Goal: Navigation & Orientation: Find specific page/section

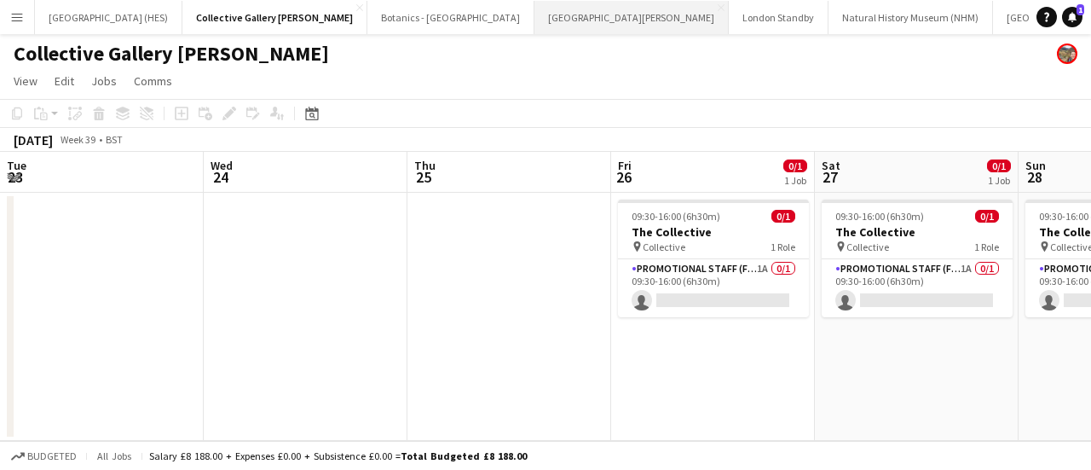
scroll to position [0, 473]
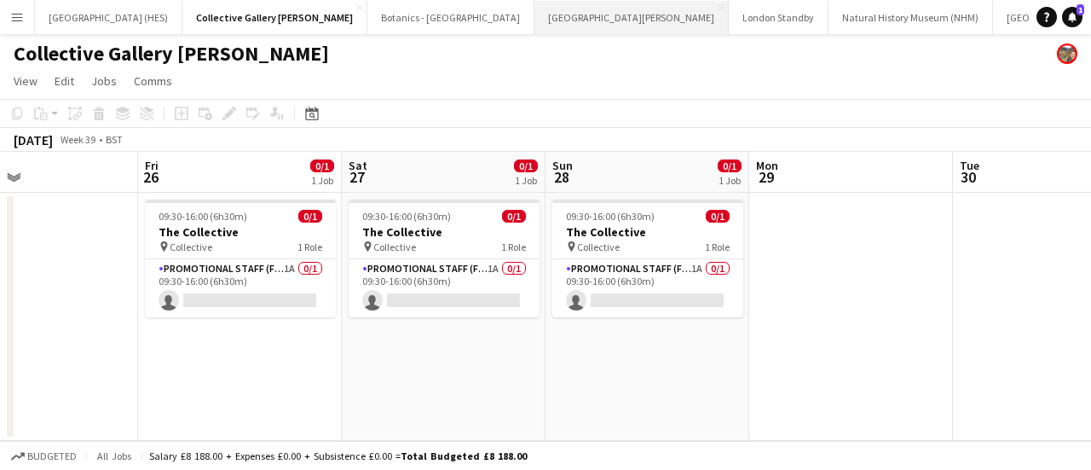
click at [535, 19] on button "[GEOGRAPHIC_DATA][PERSON_NAME] [GEOGRAPHIC_DATA] Close" at bounding box center [632, 17] width 194 height 33
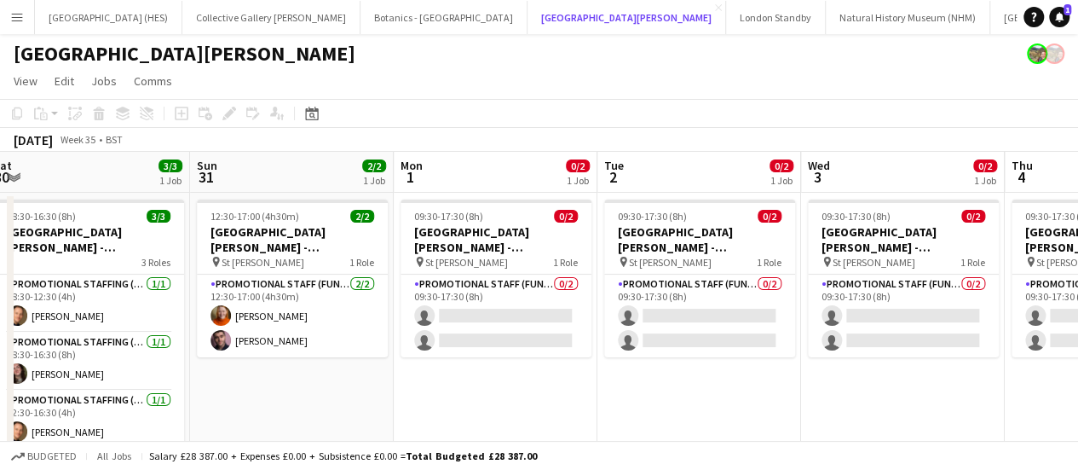
scroll to position [0, 418]
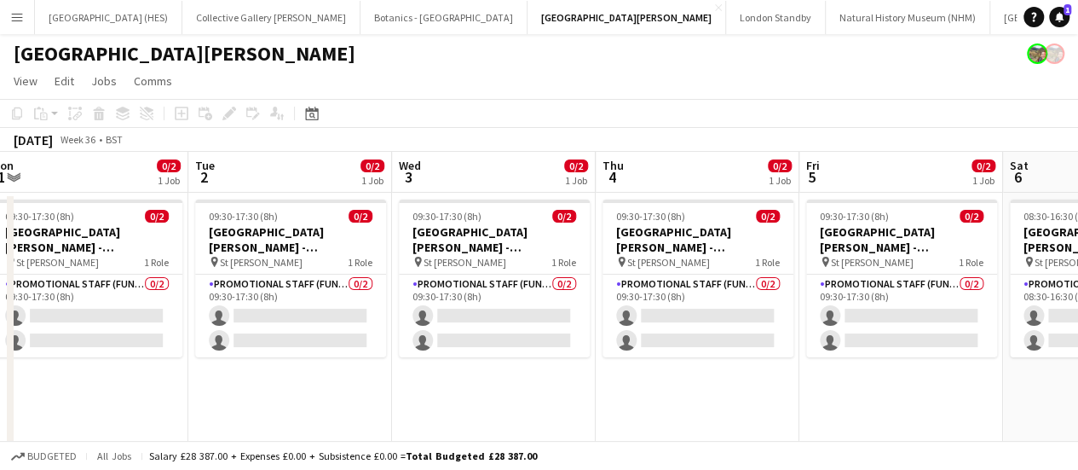
click at [636, 327] on app-calendar-viewport "Sat 30 3/3 1 Job Sun 31 2/2 1 Job Mon 1 0/2 1 Job Tue 2 0/2 1 Job Wed 3 0/2 1 J…" at bounding box center [539, 319] width 1078 height 334
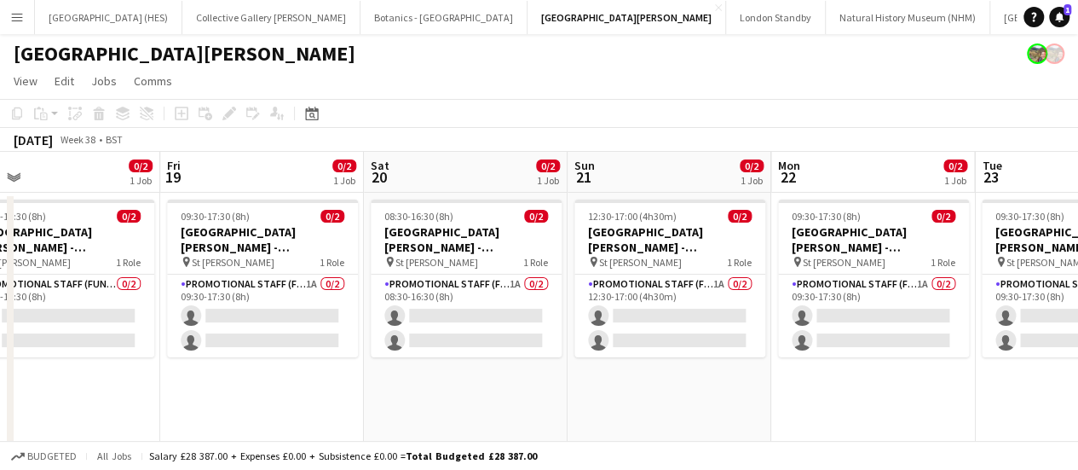
scroll to position [0, 656]
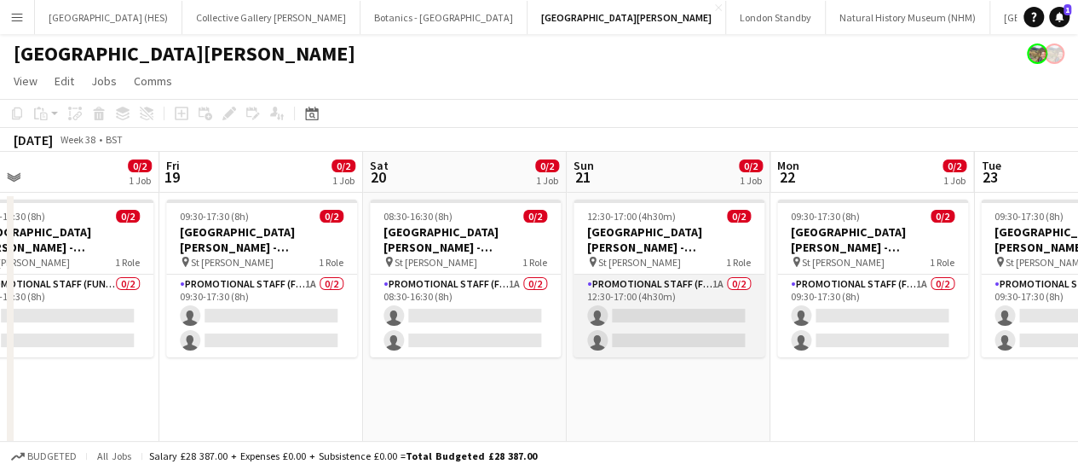
click at [684, 318] on app-card-role "Promotional Staff (Fundraiser) 1A 0/2 12:30-17:00 (4h30m) single-neutral-action…" at bounding box center [669, 316] width 191 height 83
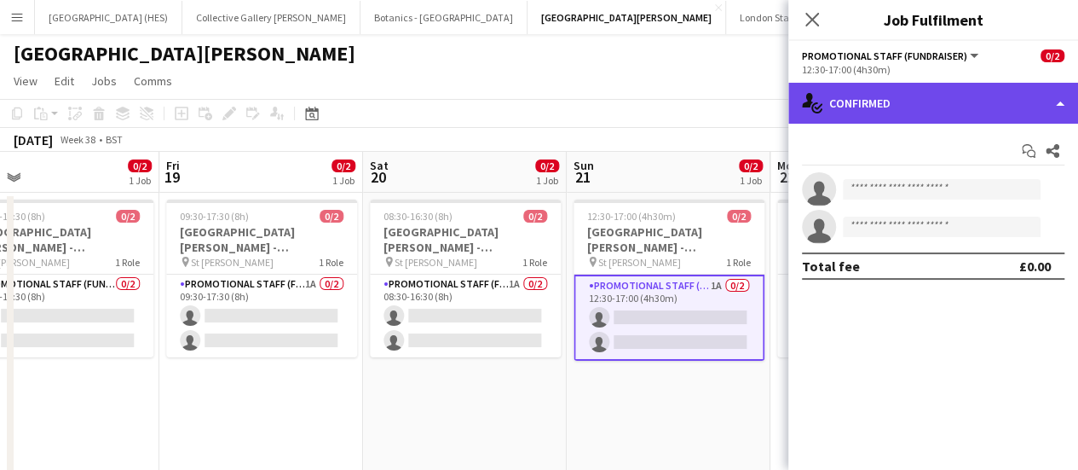
click at [911, 91] on div "single-neutral-actions-check-2 Confirmed" at bounding box center [934, 103] width 290 height 41
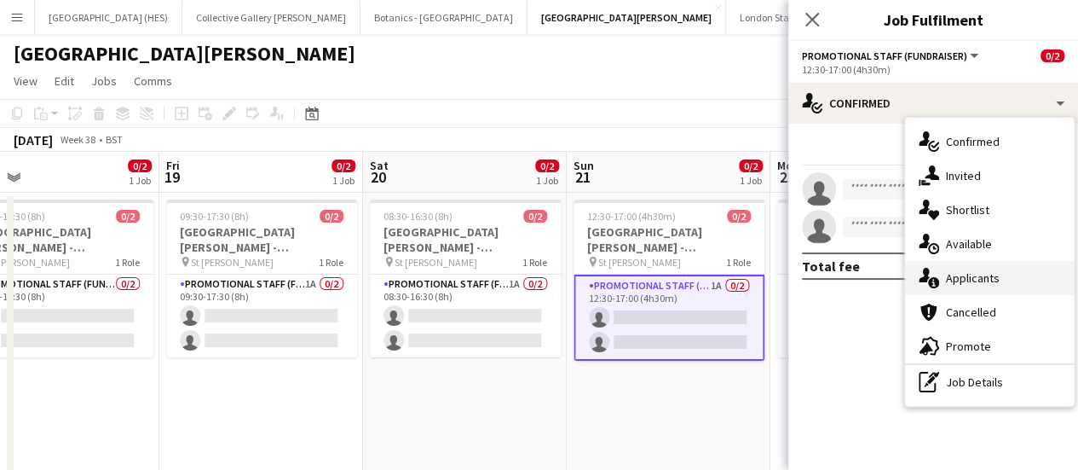
click at [928, 267] on div "single-neutral-actions-information Applicants" at bounding box center [989, 278] width 169 height 34
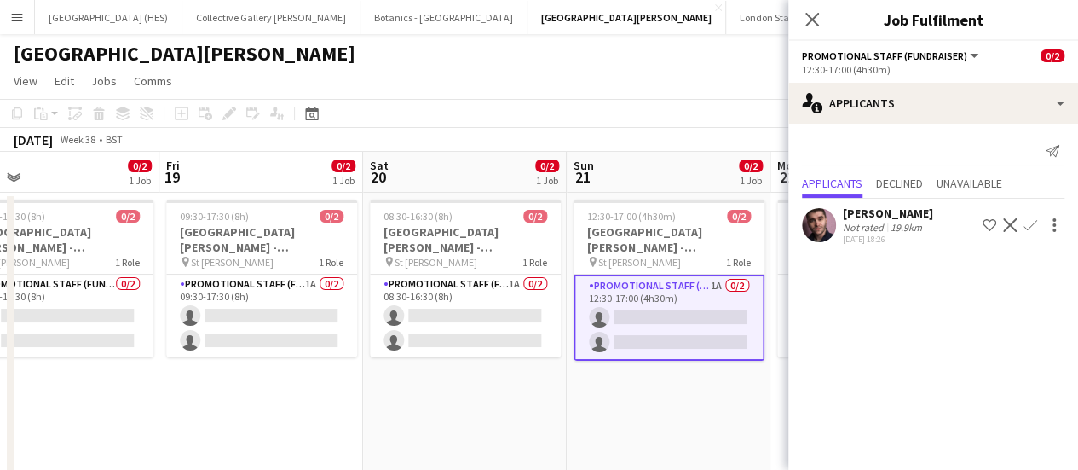
scroll to position [0, 555]
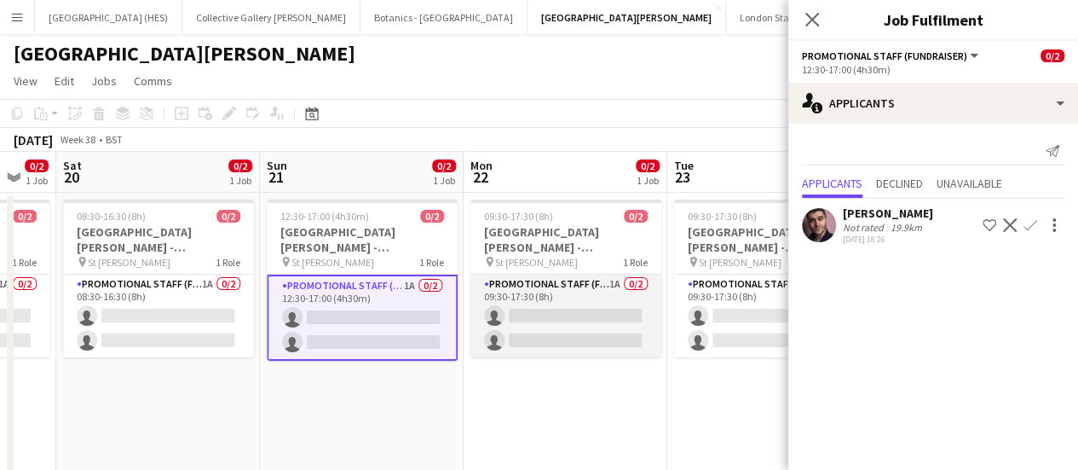
click at [622, 319] on app-card-role "Promotional Staff (Fundraiser) 1A 0/2 09:30-17:30 (8h) single-neutral-actions s…" at bounding box center [566, 316] width 191 height 83
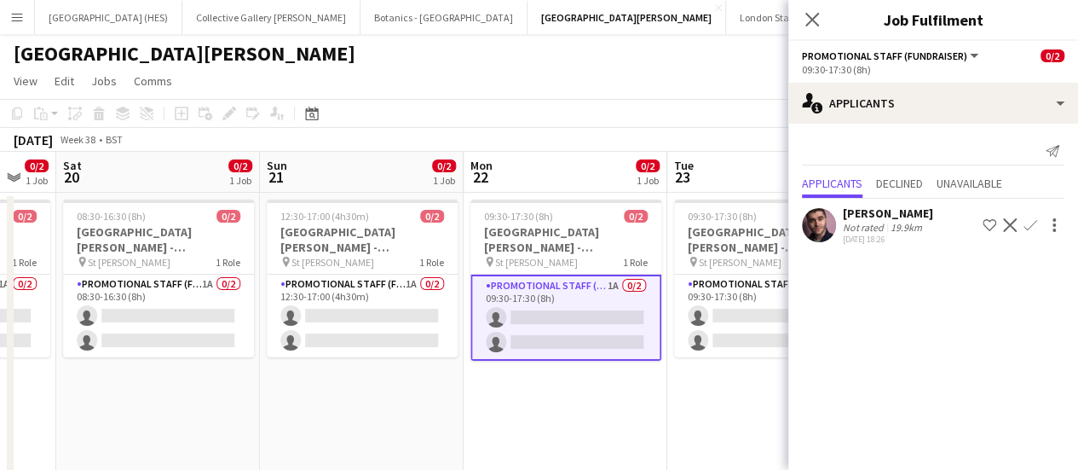
scroll to position [0, 768]
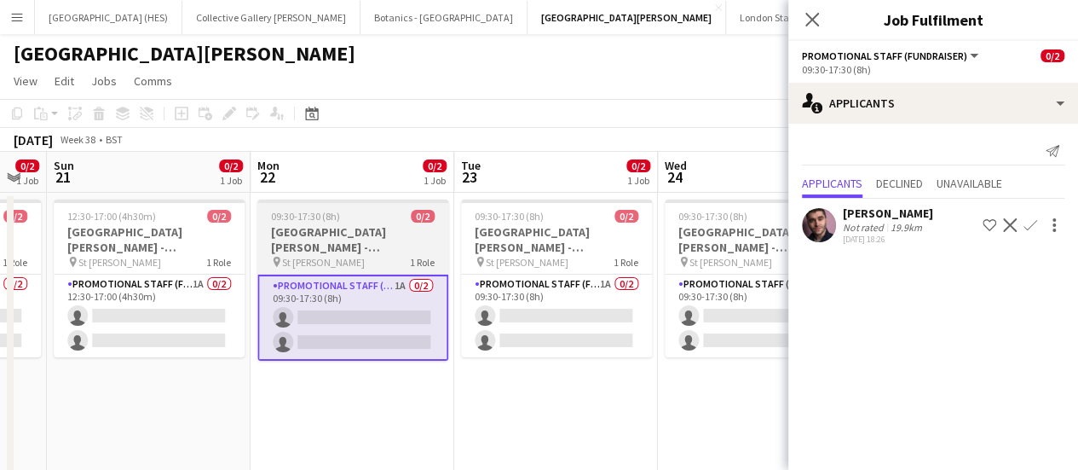
click at [622, 319] on app-card-role "Promotional Staff (Fundraiser) 1A 0/2 09:30-17:30 (8h) single-neutral-actions s…" at bounding box center [556, 316] width 191 height 83
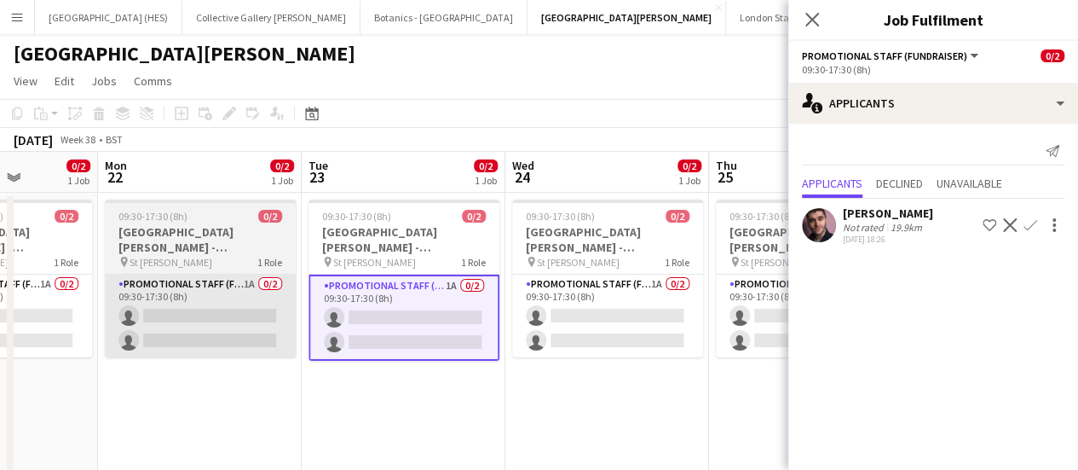
click at [622, 319] on app-card-role "Promotional Staff (Fundraiser) 1A 0/2 09:30-17:30 (8h) single-neutral-actions s…" at bounding box center [607, 316] width 191 height 83
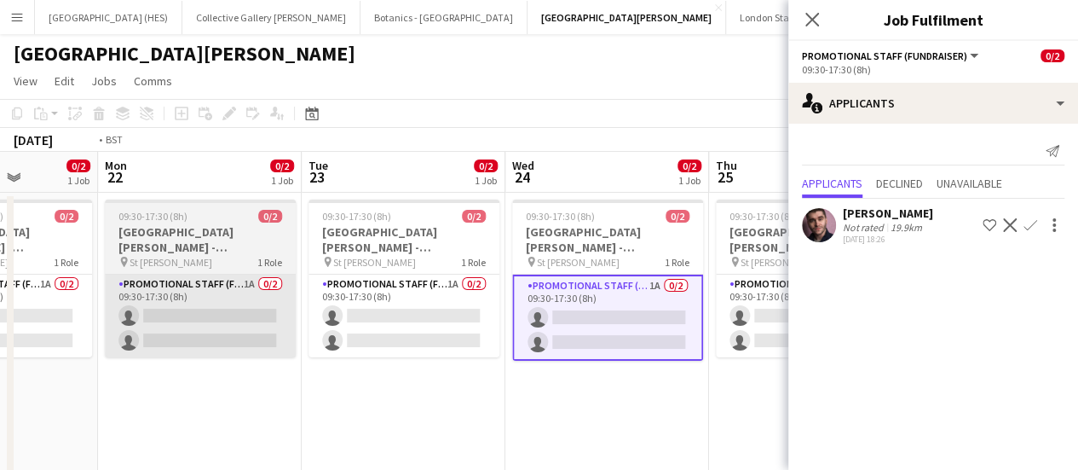
scroll to position [0, 786]
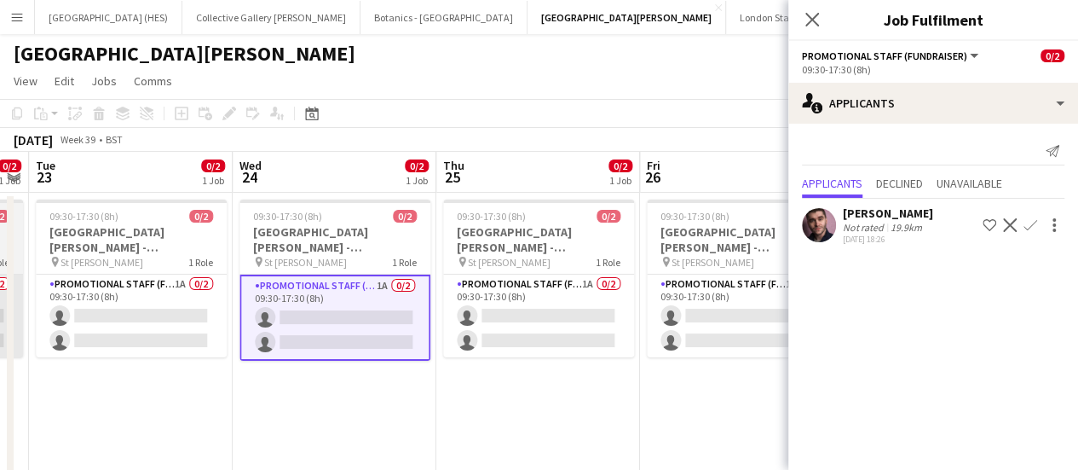
click at [622, 319] on app-card-role "Promotional Staff (Fundraiser) 1A 0/2 09:30-17:30 (8h) single-neutral-actions s…" at bounding box center [538, 316] width 191 height 83
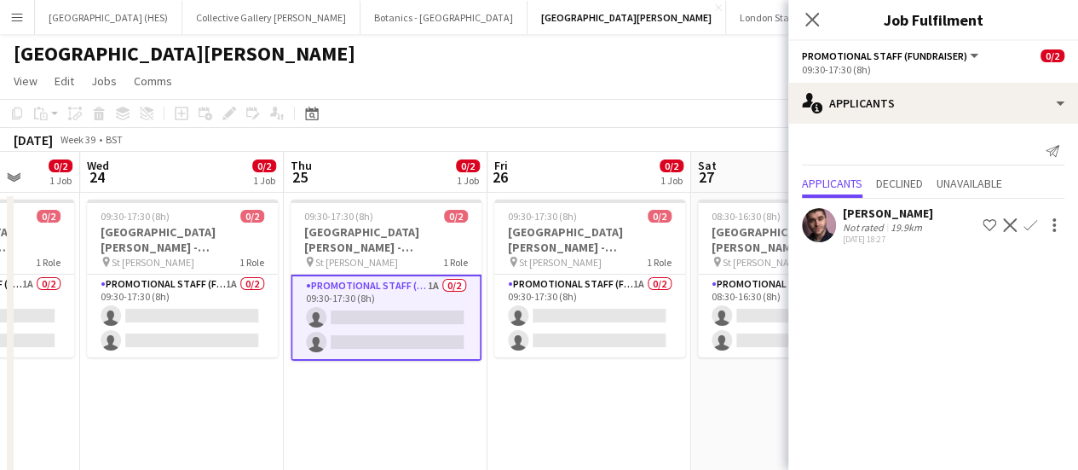
click at [622, 319] on app-card-role "Promotional Staff (Fundraiser) 1A 0/2 09:30-17:30 (8h) single-neutral-actions s…" at bounding box center [589, 316] width 191 height 83
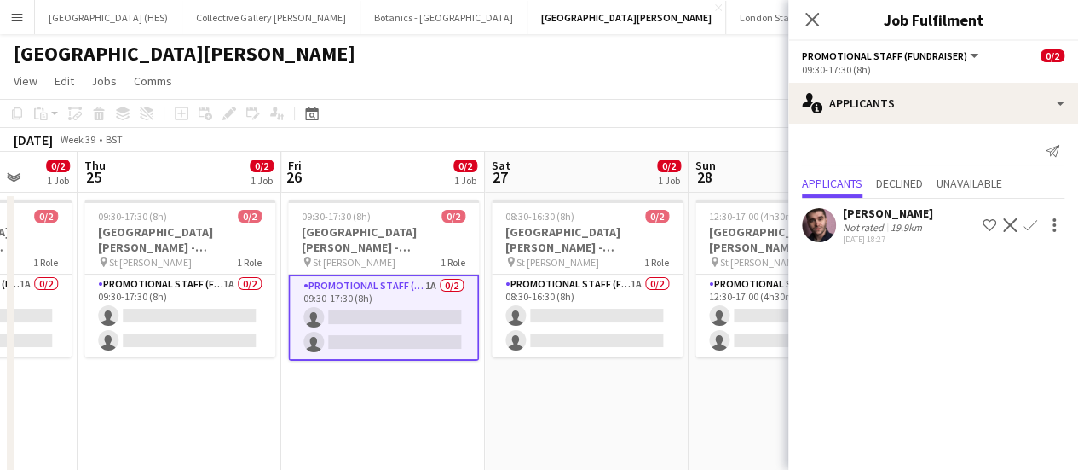
click at [622, 319] on app-card-role "Promotional Staff (Fundraiser) 1A 0/2 08:30-16:30 (8h) single-neutral-actions s…" at bounding box center [587, 316] width 191 height 83
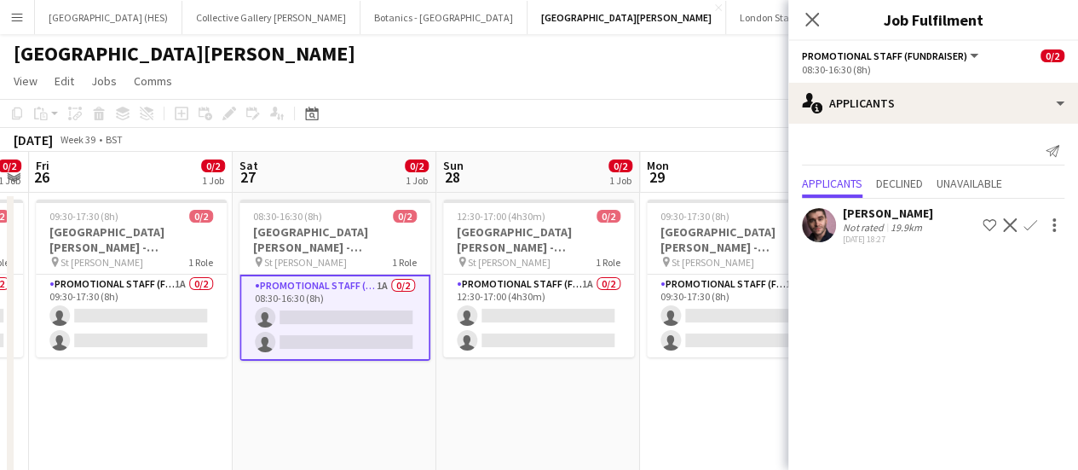
click at [622, 319] on app-card-role "Promotional Staff (Fundraiser) 1A 0/2 12:30-17:00 (4h30m) single-neutral-action…" at bounding box center [538, 316] width 191 height 83
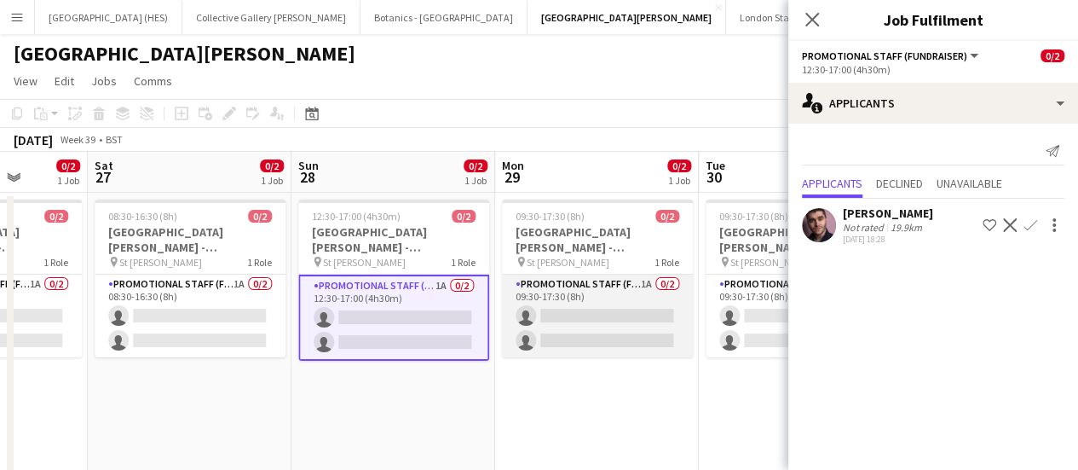
scroll to position [0, 747]
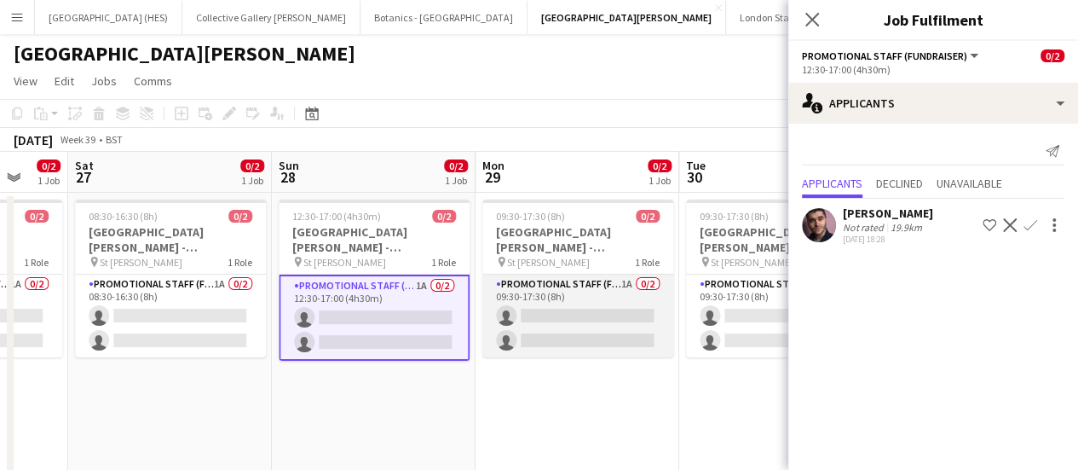
click at [551, 327] on app-card-role "Promotional Staff (Fundraiser) 1A 0/2 09:30-17:30 (8h) single-neutral-actions s…" at bounding box center [578, 316] width 191 height 83
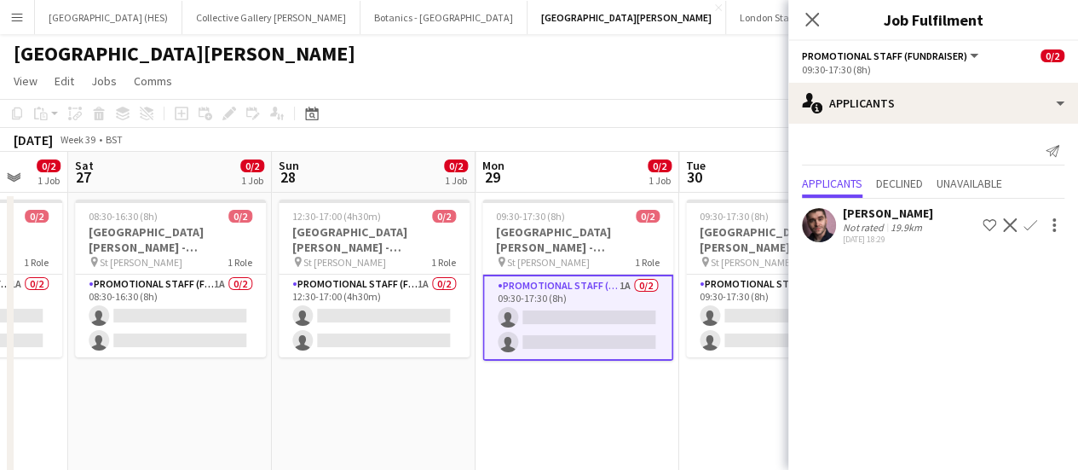
scroll to position [0, 639]
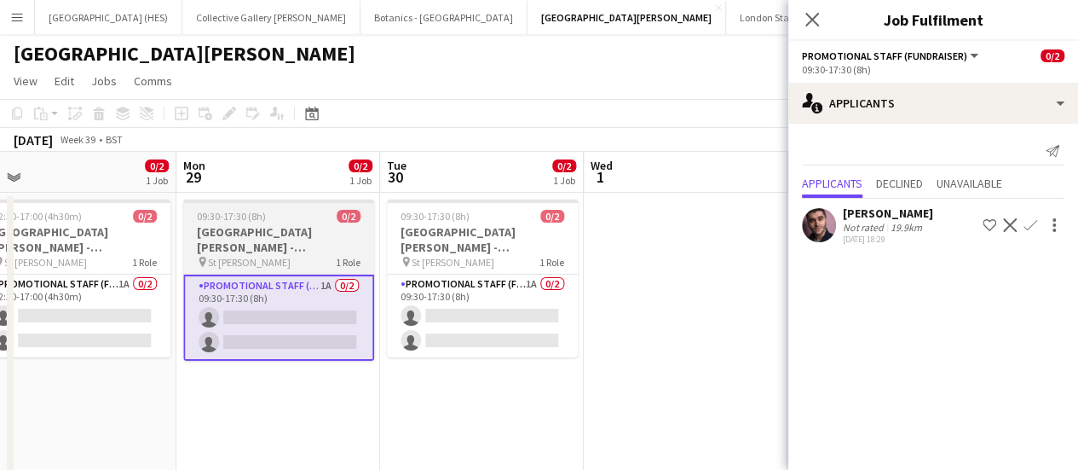
click at [551, 327] on app-card-role "Promotional Staff (Fundraiser) 1A 0/2 09:30-17:30 (8h) single-neutral-actions s…" at bounding box center [482, 316] width 191 height 83
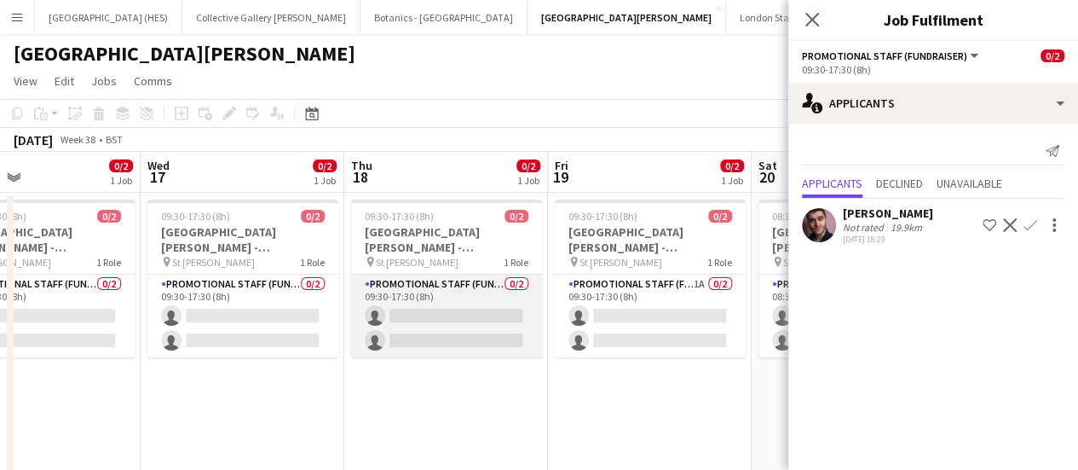
scroll to position [0, 465]
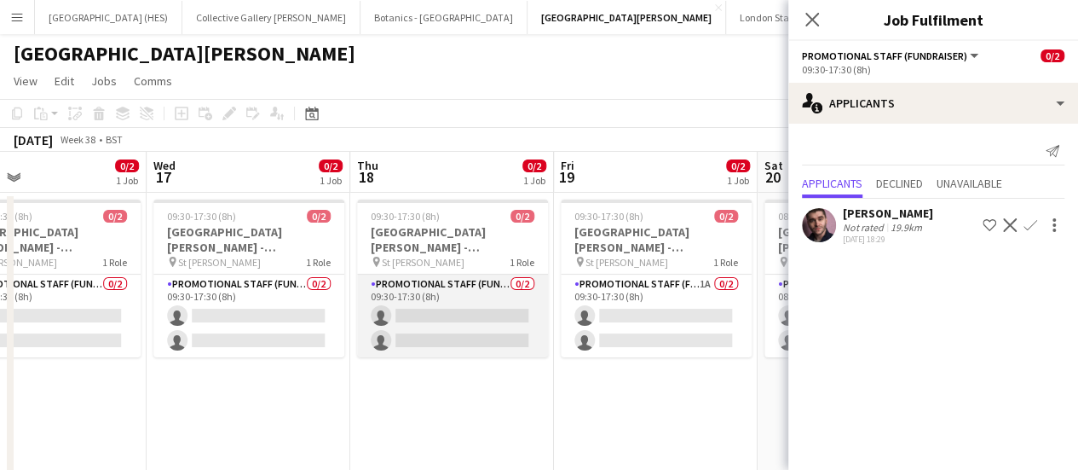
click at [471, 322] on app-card-role "Promotional Staff (Fundraiser) 0/2 09:30-17:30 (8h) single-neutral-actions sing…" at bounding box center [452, 316] width 191 height 83
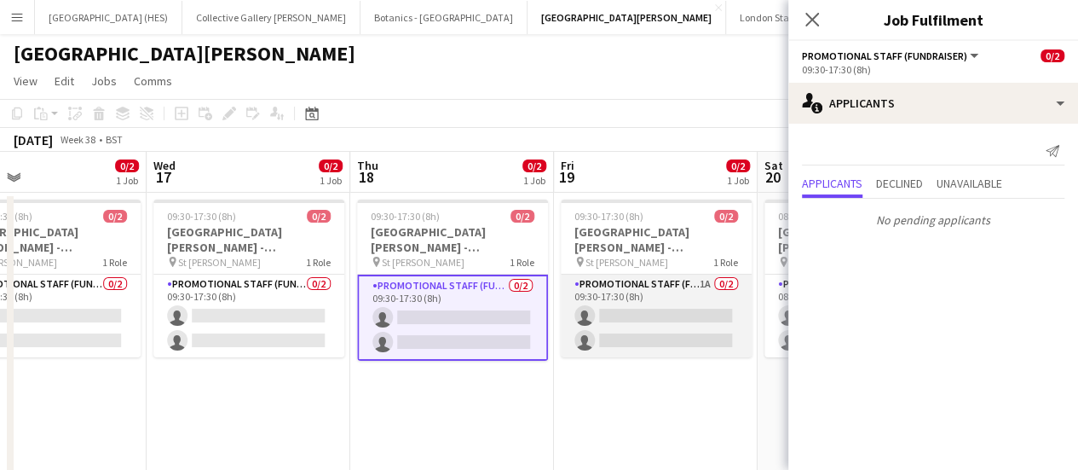
click at [673, 331] on app-card-role "Promotional Staff (Fundraiser) 1A 0/2 09:30-17:30 (8h) single-neutral-actions s…" at bounding box center [656, 316] width 191 height 83
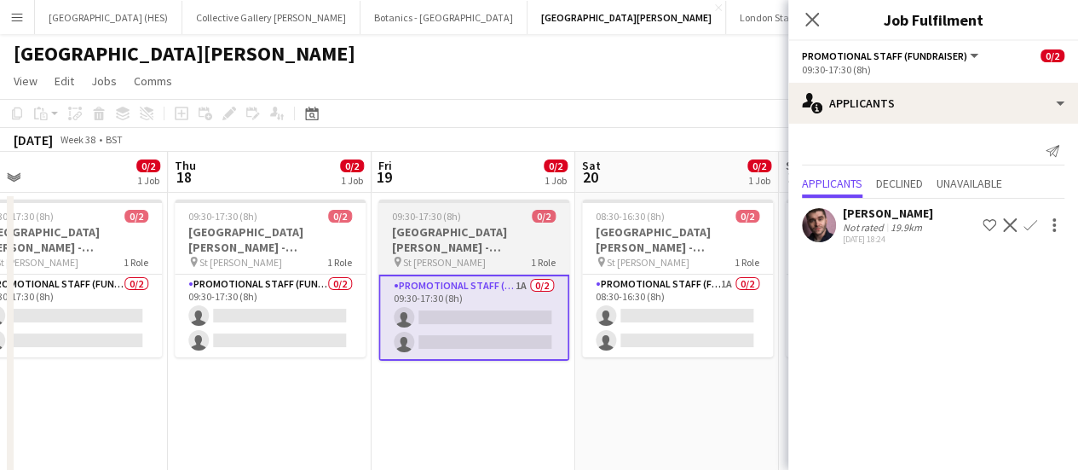
click at [673, 331] on app-card-role "Promotional Staff (Fundraiser) 1A 0/2 08:30-16:30 (8h) single-neutral-actions s…" at bounding box center [677, 316] width 191 height 83
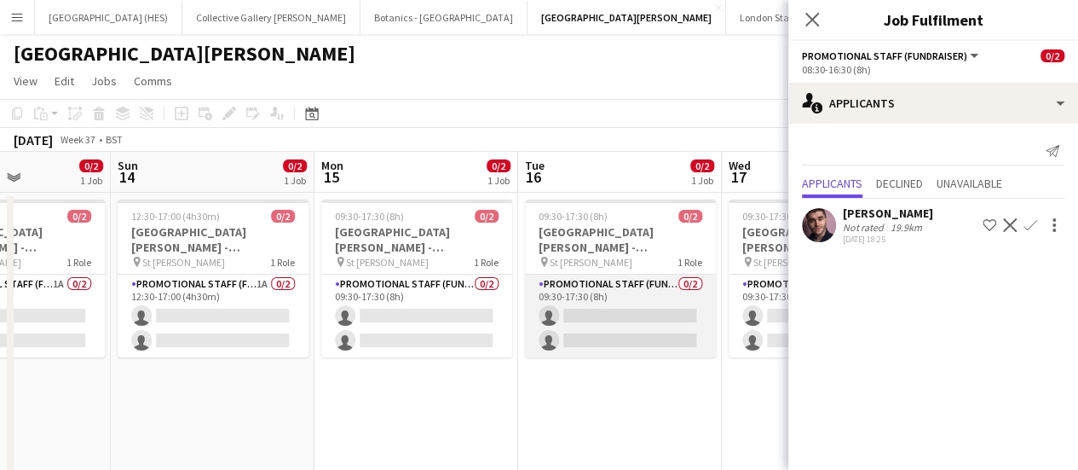
scroll to position [0, 480]
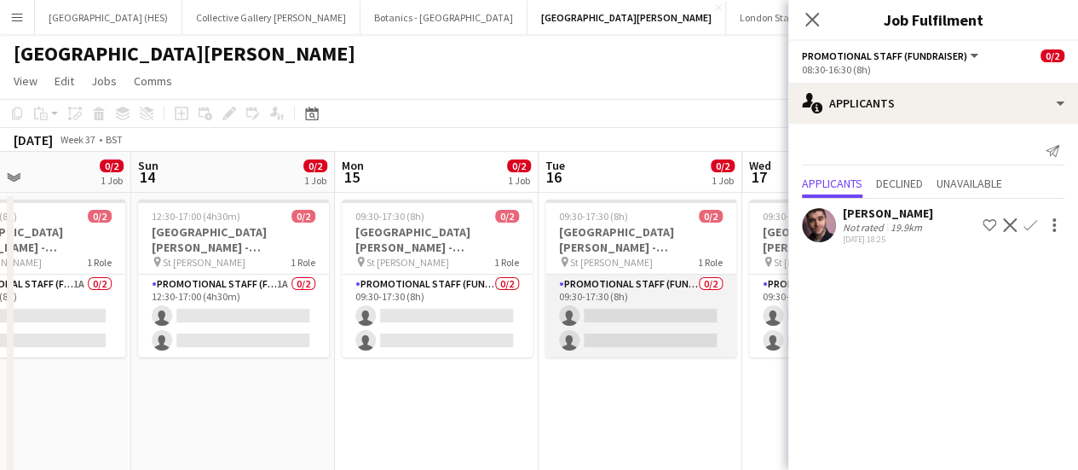
click at [646, 324] on app-card-role "Promotional Staff (Fundraiser) 0/2 09:30-17:30 (8h) single-neutral-actions sing…" at bounding box center [641, 316] width 191 height 83
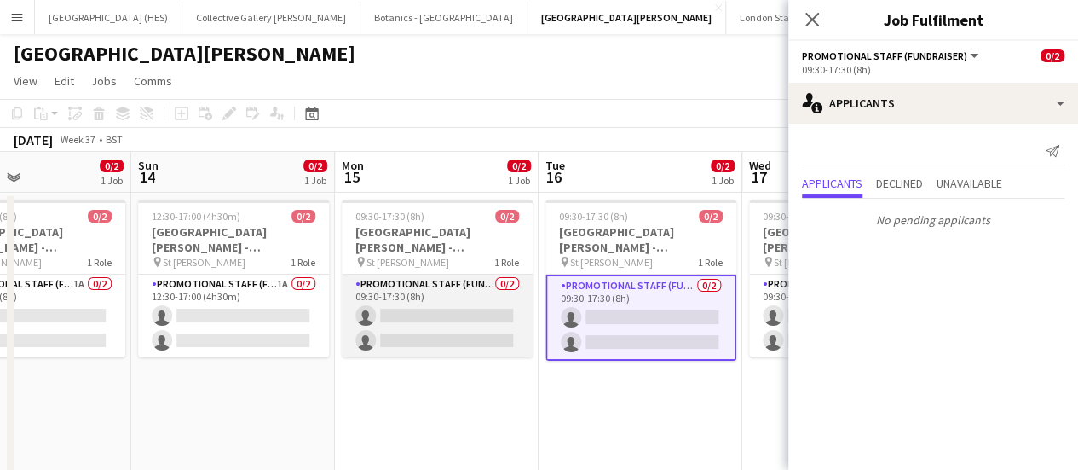
click at [454, 329] on app-card-role "Promotional Staff (Fundraiser) 0/2 09:30-17:30 (8h) single-neutral-actions sing…" at bounding box center [437, 316] width 191 height 83
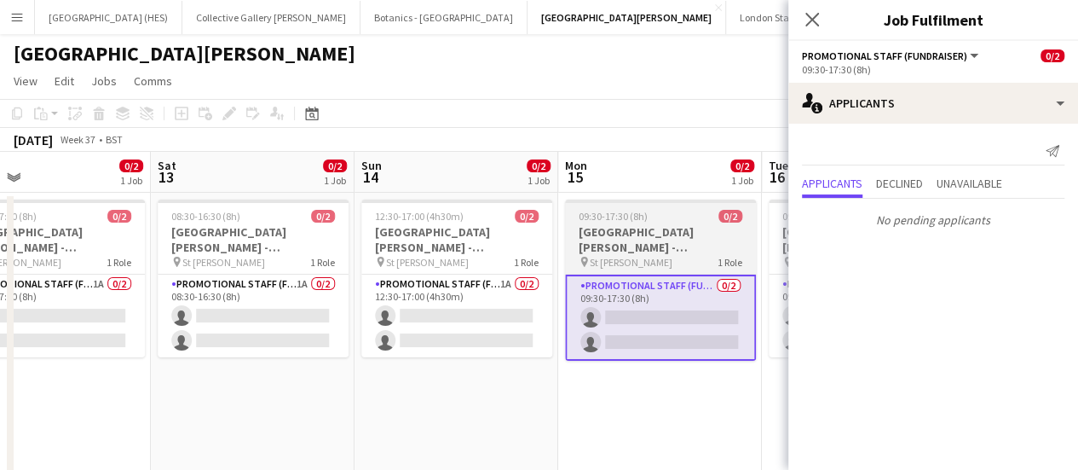
scroll to position [0, 460]
click at [454, 329] on app-card-role "Promotional Staff (Fundraiser) 1A 0/2 12:30-17:00 (4h30m) single-neutral-action…" at bounding box center [456, 316] width 191 height 83
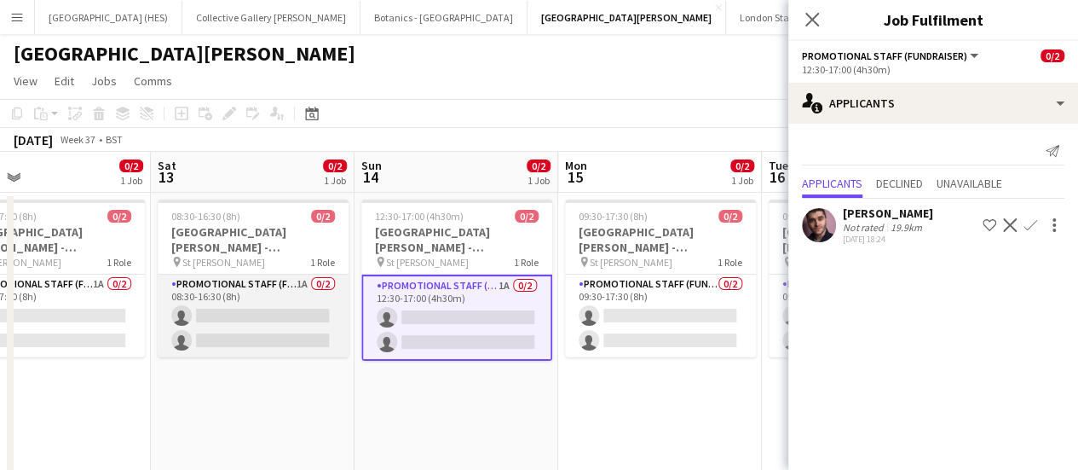
click at [171, 318] on app-card-role "Promotional Staff (Fundraiser) 1A 0/2 08:30-16:30 (8h) single-neutral-actions s…" at bounding box center [253, 316] width 191 height 83
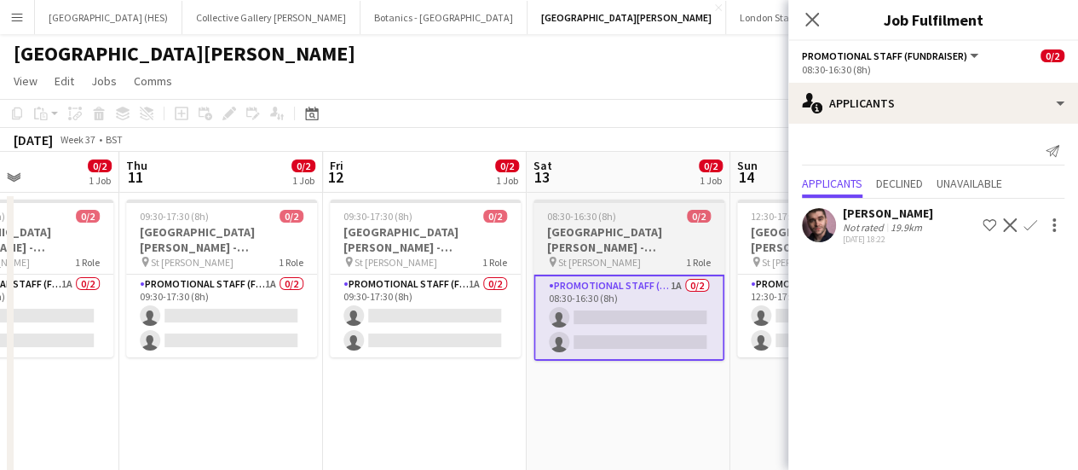
scroll to position [0, 493]
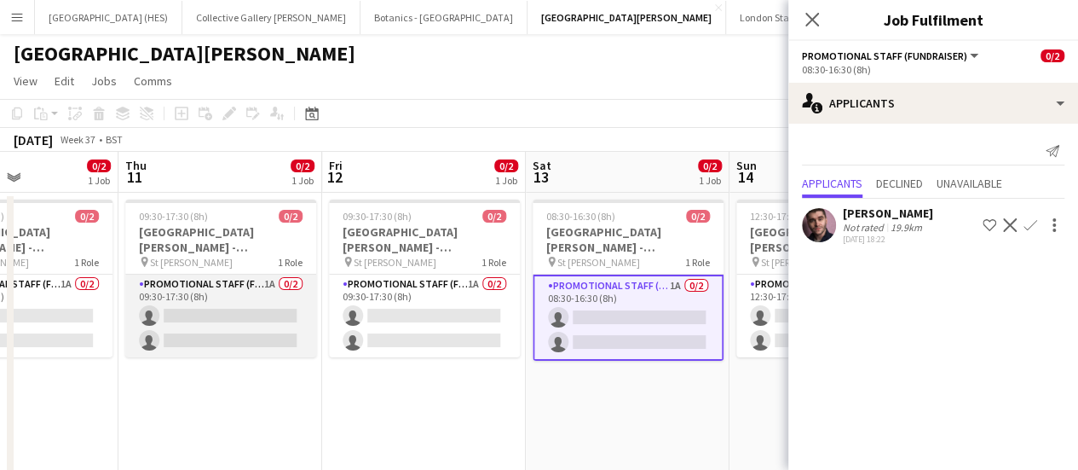
click at [171, 317] on app-card-role "Promotional Staff (Fundraiser) 1A 0/2 09:30-17:30 (8h) single-neutral-actions s…" at bounding box center [220, 316] width 191 height 83
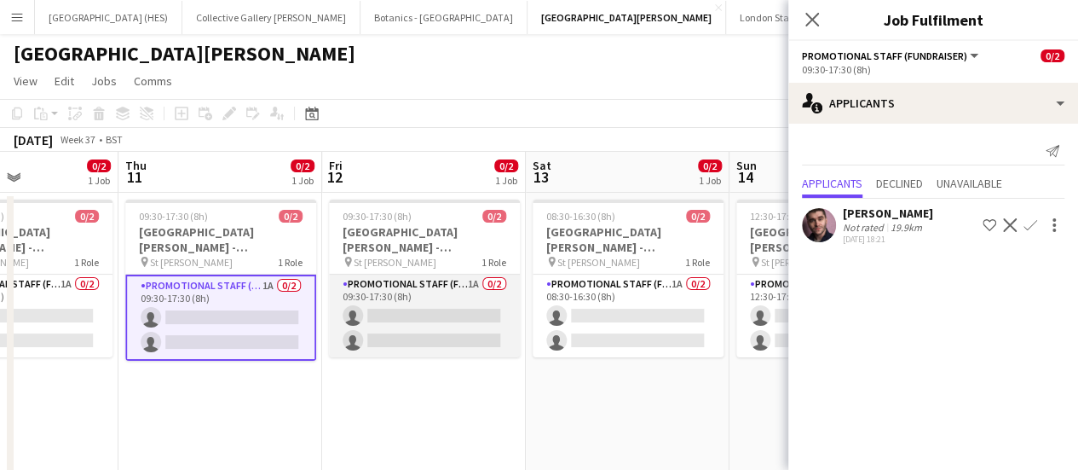
click at [402, 344] on app-card-role "Promotional Staff (Fundraiser) 1A 0/2 09:30-17:30 (8h) single-neutral-actions s…" at bounding box center [424, 316] width 191 height 83
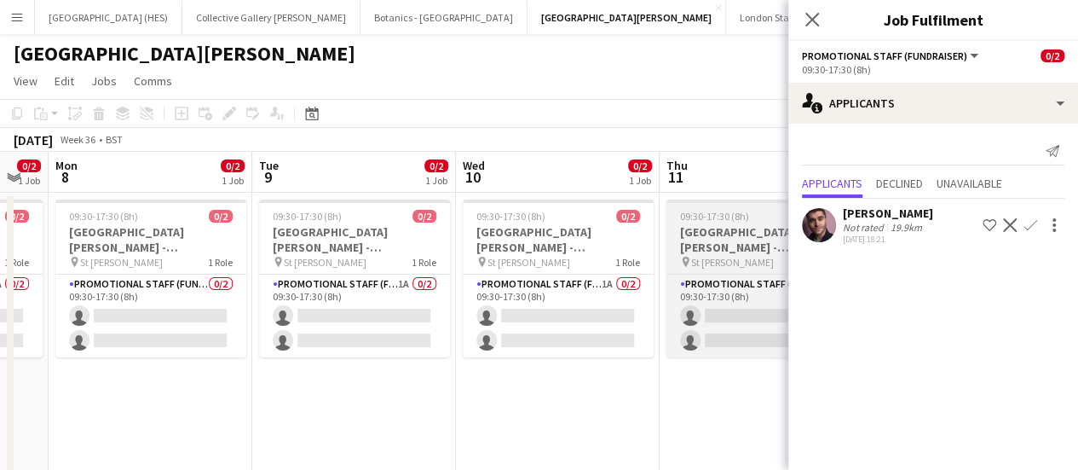
scroll to position [0, 352]
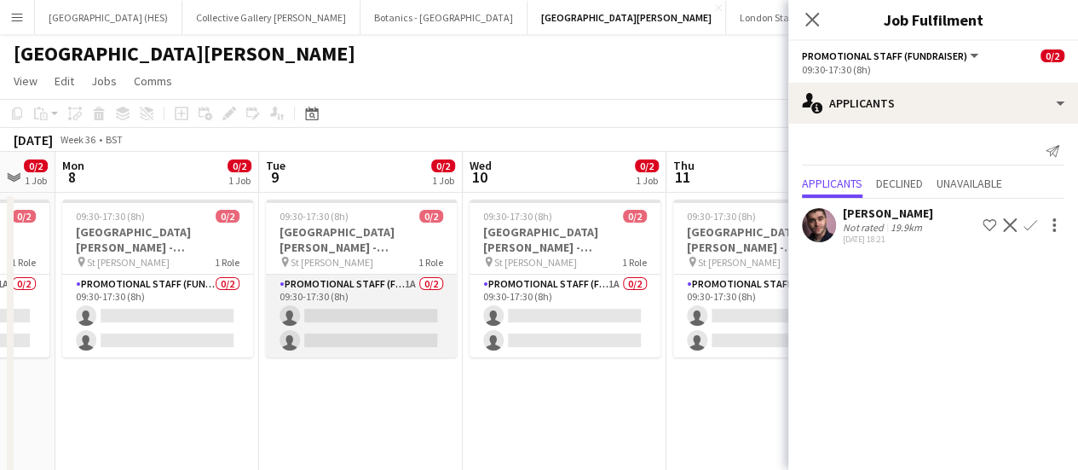
click at [382, 305] on app-card-role "Promotional Staff (Fundraiser) 1A 0/2 09:30-17:30 (8h) single-neutral-actions s…" at bounding box center [361, 316] width 191 height 83
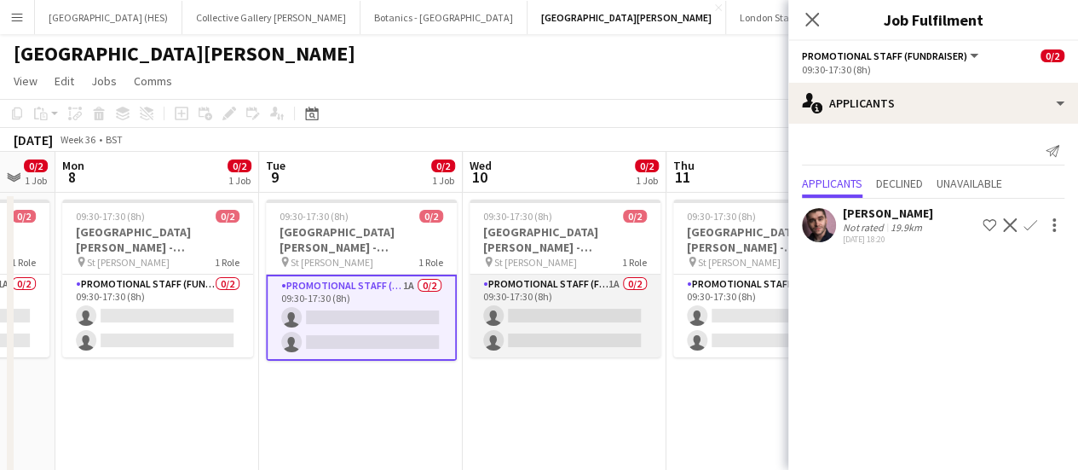
click at [523, 335] on app-card-role "Promotional Staff (Fundraiser) 1A 0/2 09:30-17:30 (8h) single-neutral-actions s…" at bounding box center [565, 316] width 191 height 83
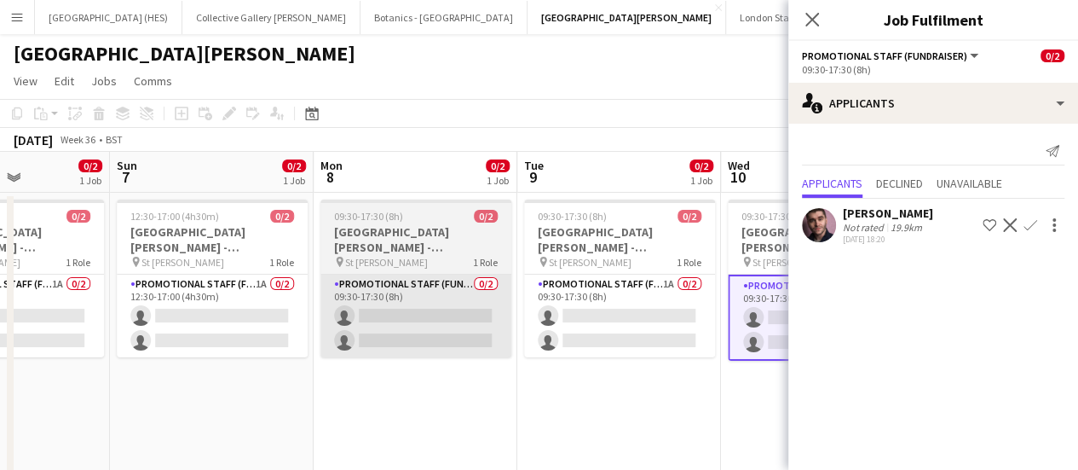
scroll to position [0, 500]
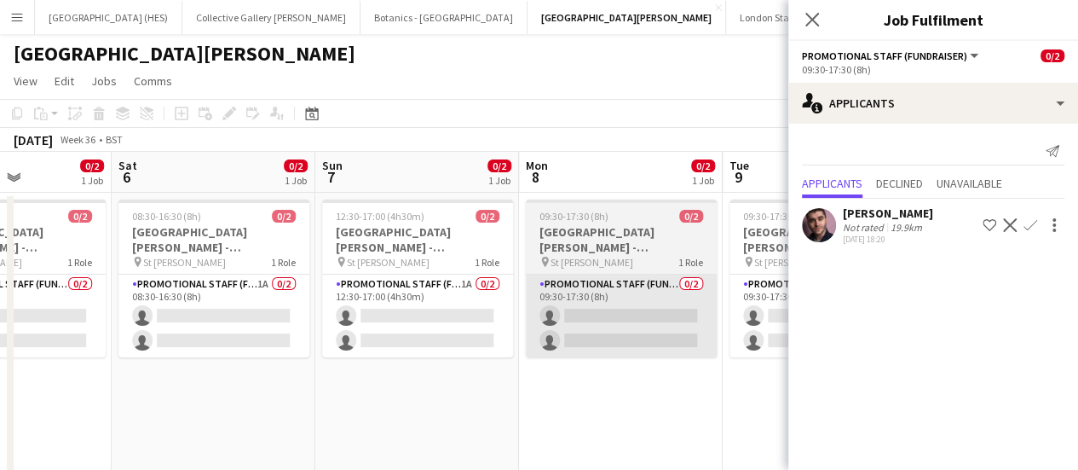
click at [246, 303] on app-card-role "Promotional Staff (Fundraiser) 1A 0/2 08:30-16:30 (8h) single-neutral-actions s…" at bounding box center [214, 316] width 191 height 83
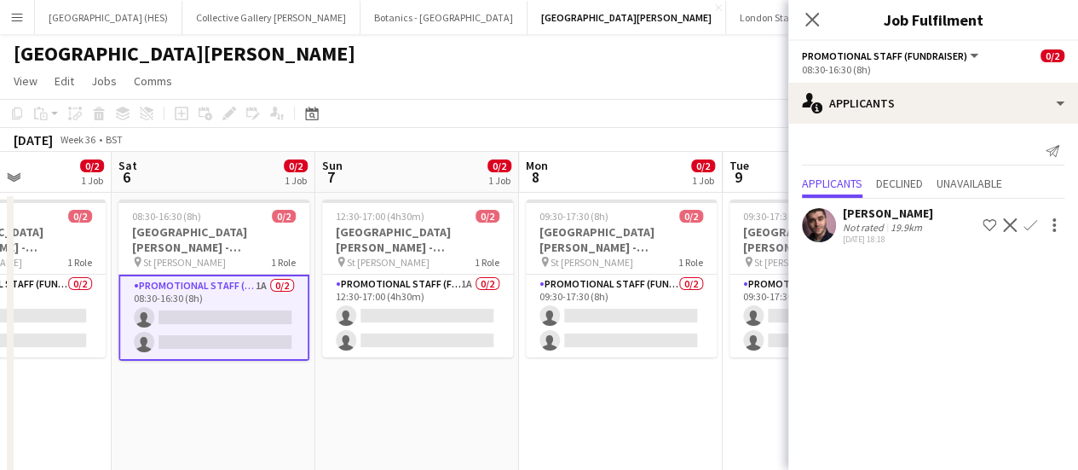
click at [411, 366] on app-date-cell "12:30-17:00 (4h30m) 0/2 [GEOGRAPHIC_DATA][PERSON_NAME] - Fundraising pin St [PE…" at bounding box center [417, 339] width 204 height 293
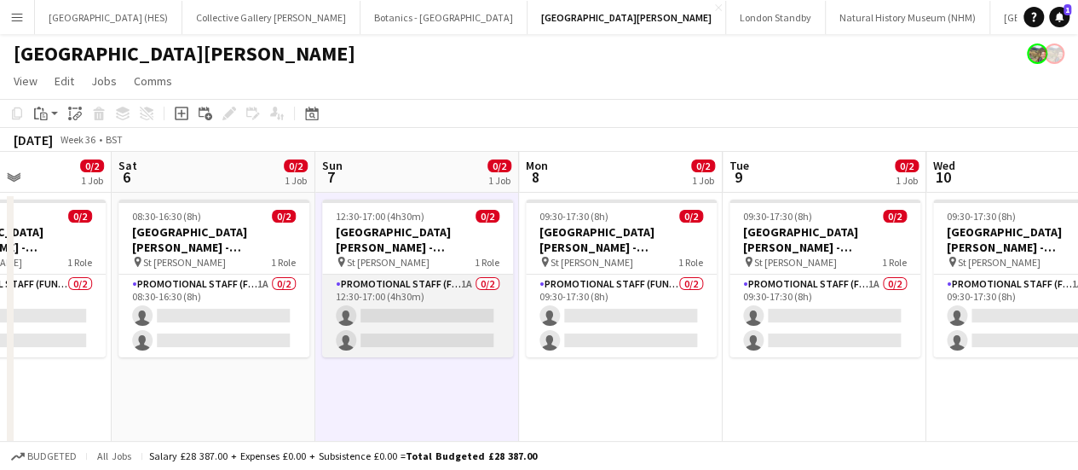
click at [388, 333] on app-card-role "Promotional Staff (Fundraiser) 1A 0/2 12:30-17:00 (4h30m) single-neutral-action…" at bounding box center [417, 316] width 191 height 83
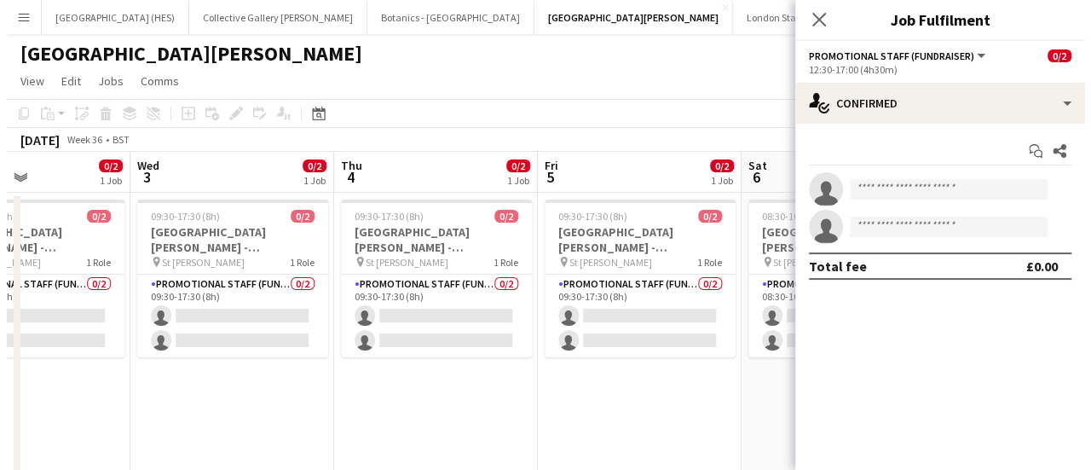
scroll to position [0, 486]
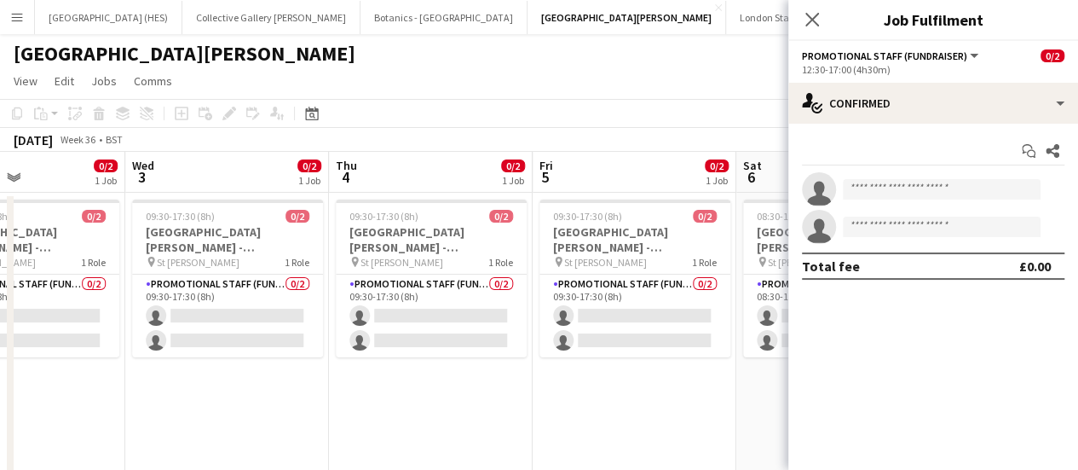
click at [457, 71] on app-page-menu "View Day view expanded Day view collapsed Month view Date picker Jump to [DATE]…" at bounding box center [539, 82] width 1078 height 32
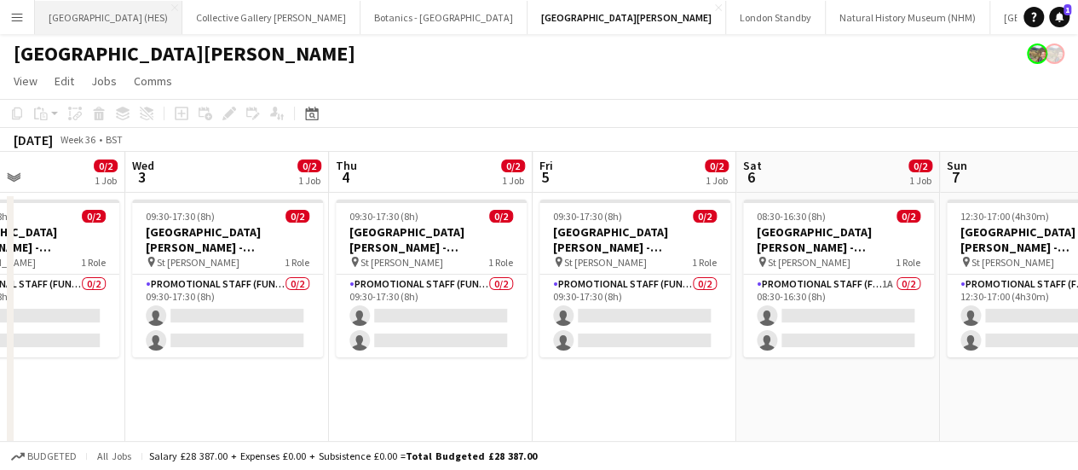
click at [81, 19] on button "[GEOGRAPHIC_DATA] (HES) Close" at bounding box center [108, 17] width 147 height 33
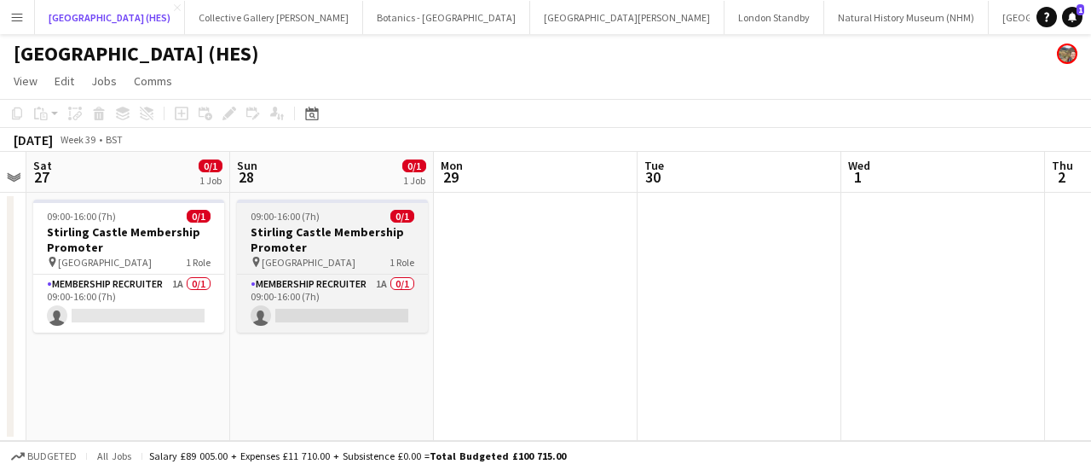
scroll to position [0, 789]
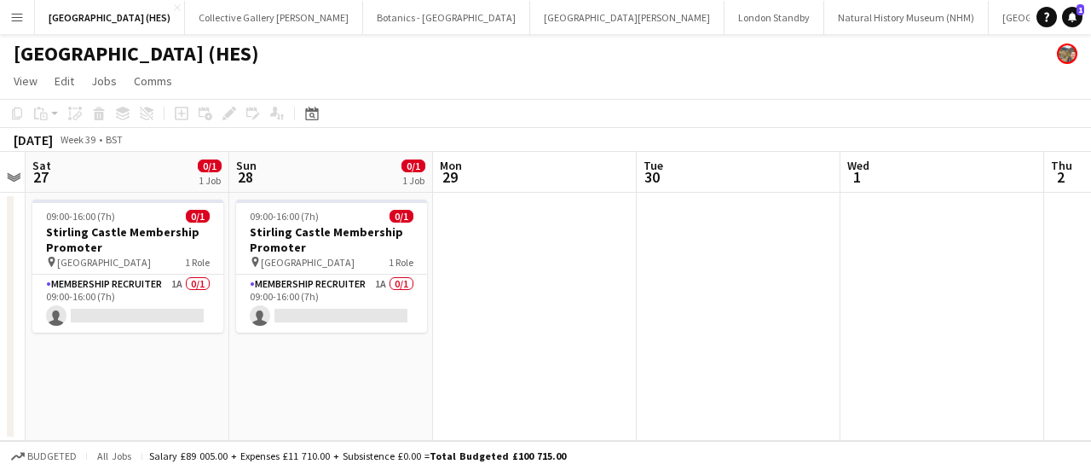
click at [656, 78] on app-page-menu "View Day view expanded Day view collapsed Month view Date picker Jump to [DATE]…" at bounding box center [545, 82] width 1091 height 32
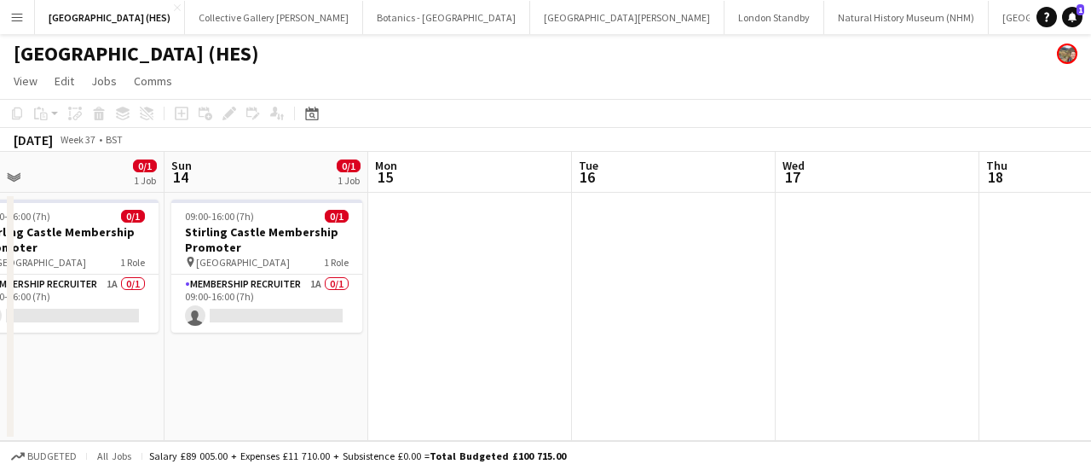
scroll to position [0, 491]
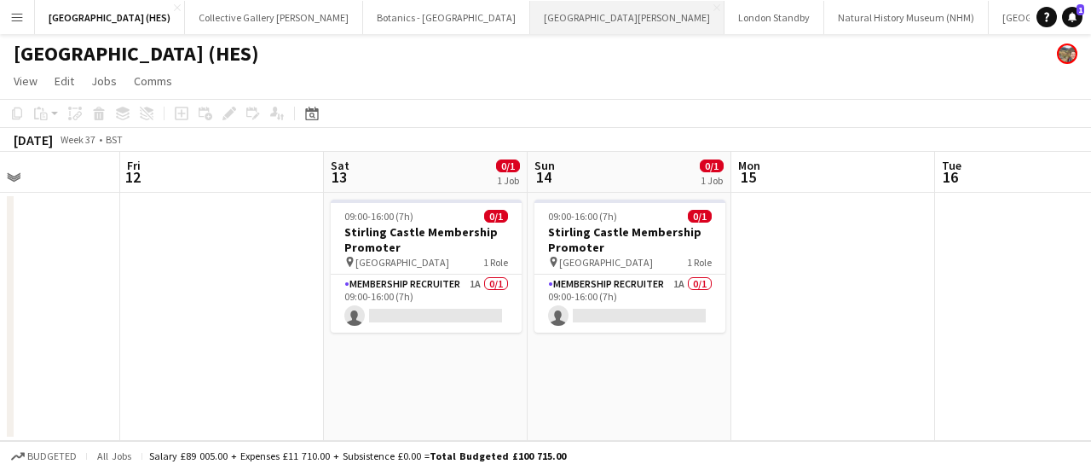
click at [530, 28] on button "[GEOGRAPHIC_DATA][PERSON_NAME] [GEOGRAPHIC_DATA] Close" at bounding box center [627, 17] width 194 height 33
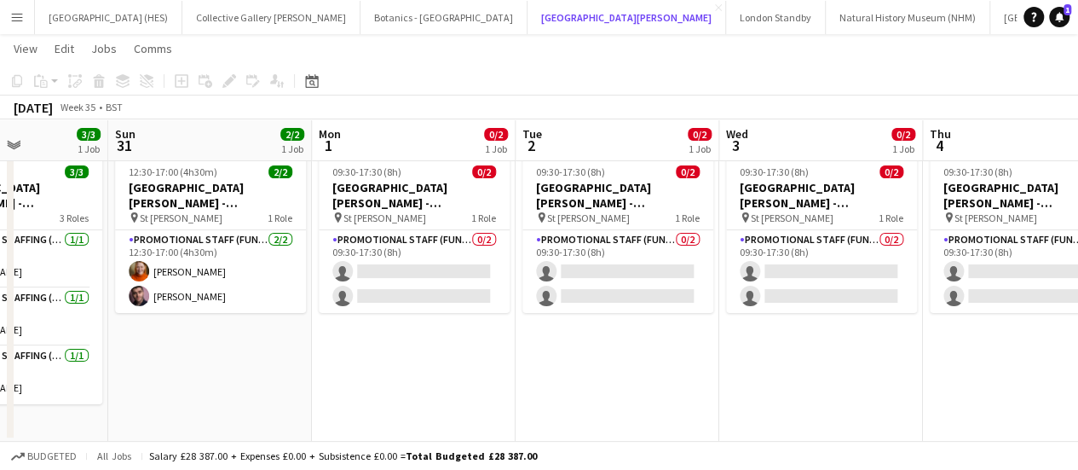
scroll to position [0, 506]
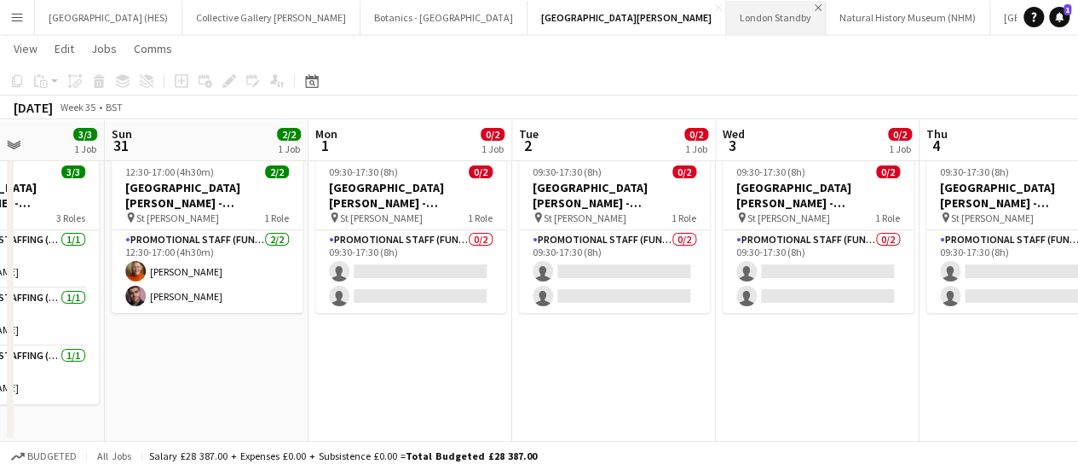
click at [815, 4] on app-icon "Close" at bounding box center [818, 7] width 7 height 7
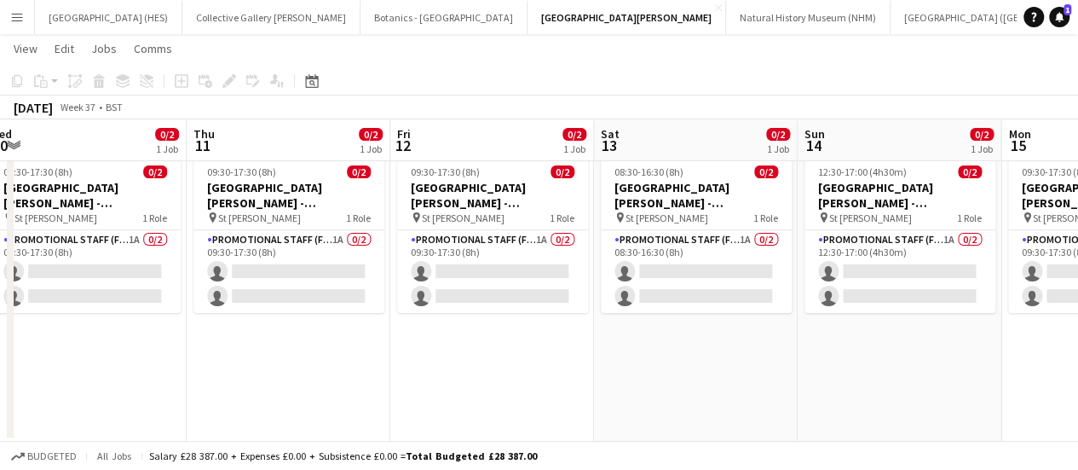
scroll to position [0, 629]
click at [361, 30] on button "Botanics - [GEOGRAPHIC_DATA] Close" at bounding box center [444, 17] width 167 height 33
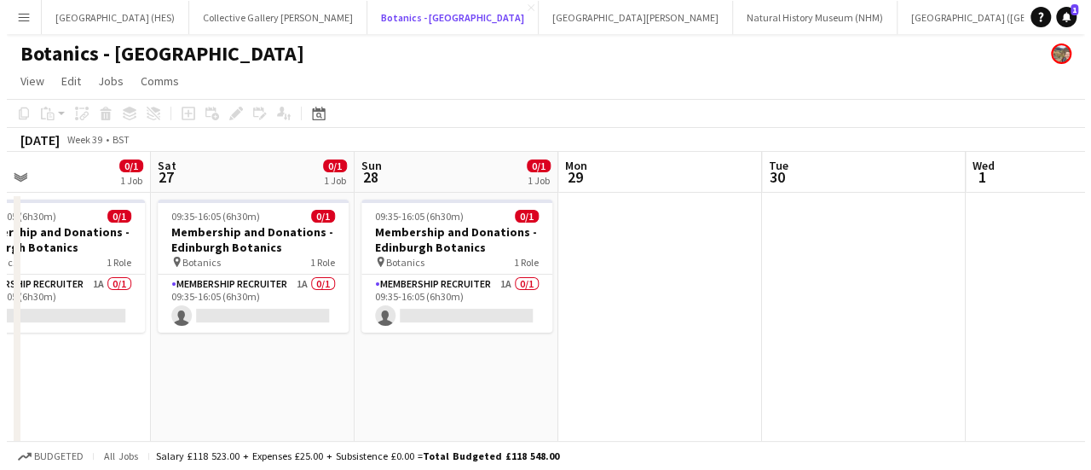
scroll to position [0, 396]
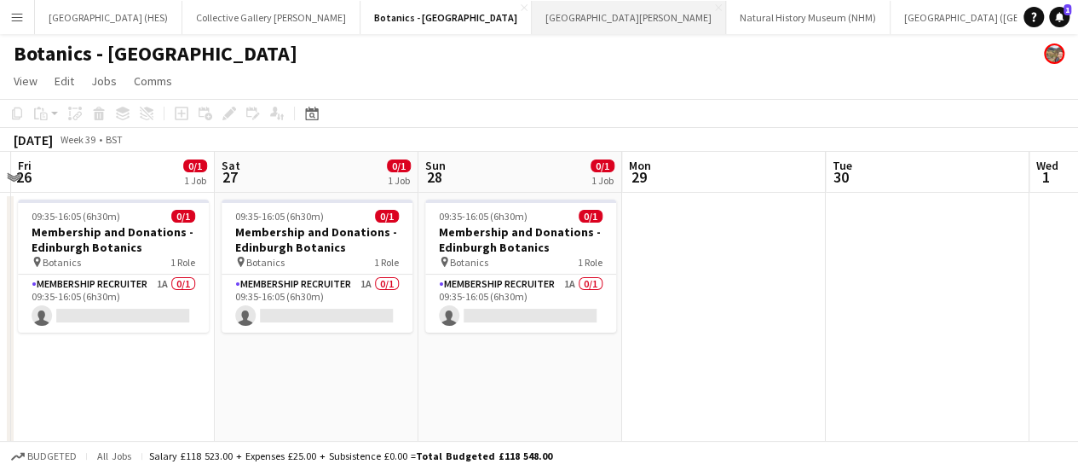
click at [532, 31] on button "[GEOGRAPHIC_DATA][PERSON_NAME] [GEOGRAPHIC_DATA] Close" at bounding box center [629, 17] width 194 height 33
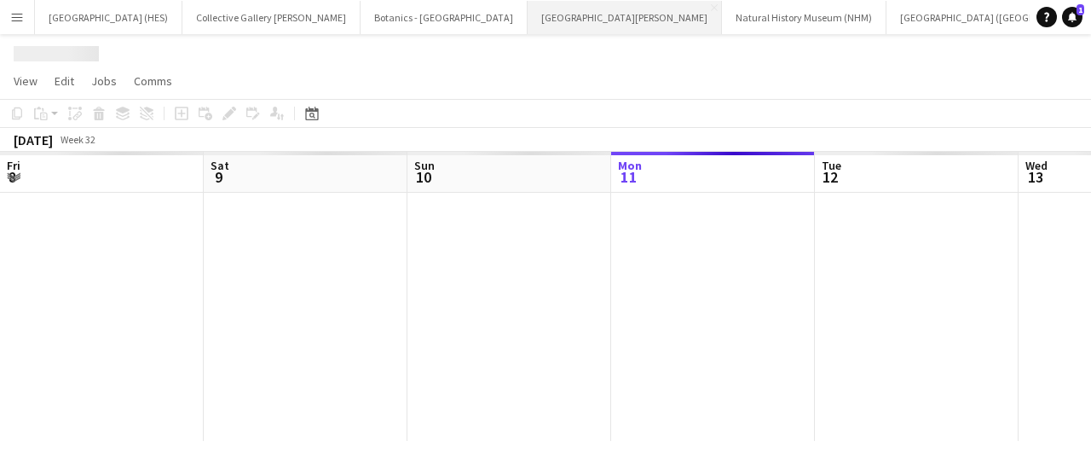
scroll to position [0, 408]
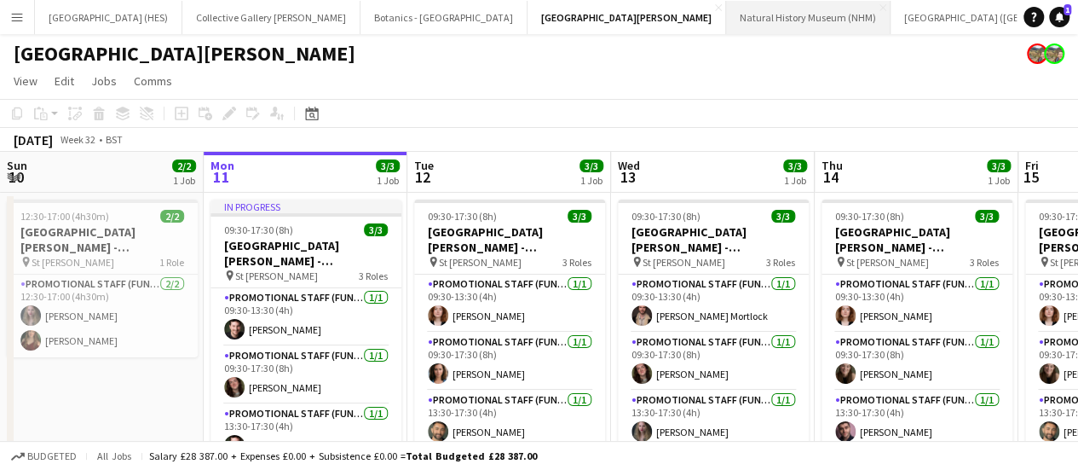
click at [726, 24] on button "Natural History Museum (NHM) Close" at bounding box center [808, 17] width 165 height 33
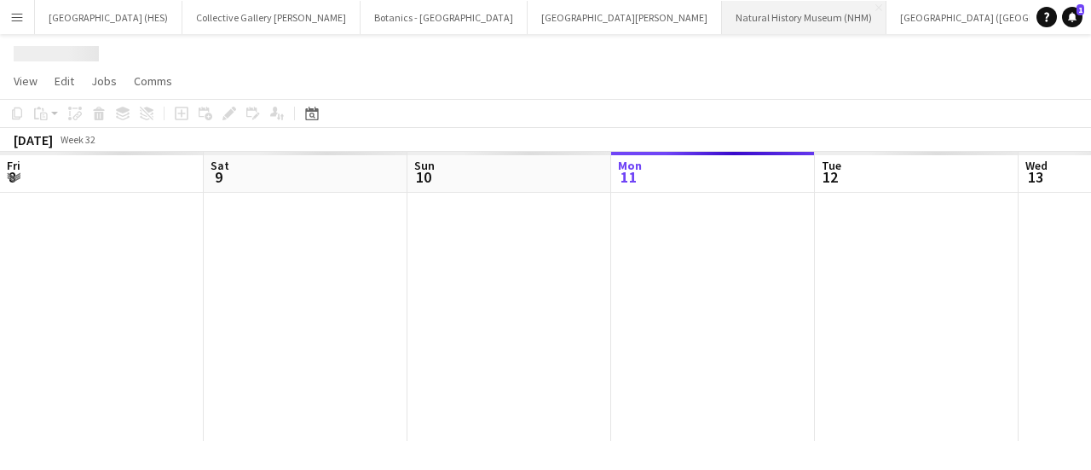
scroll to position [0, 408]
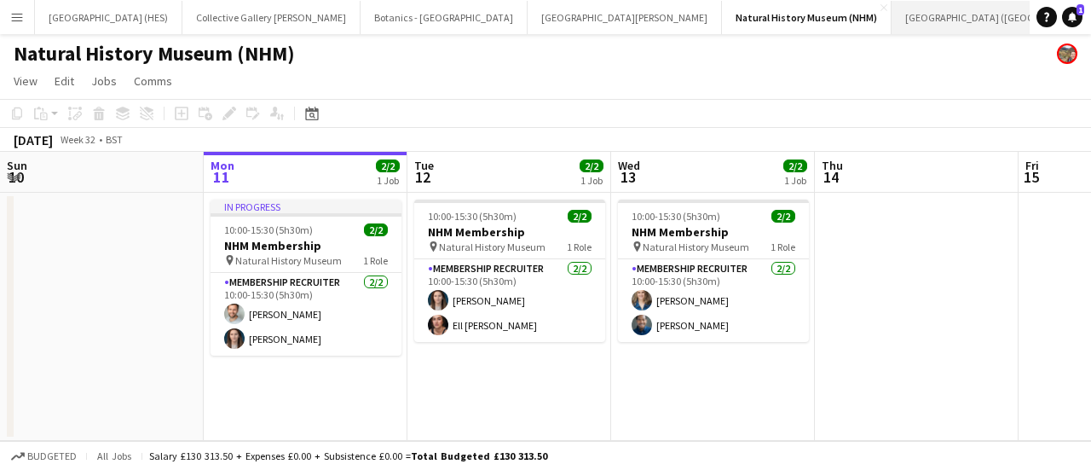
click at [892, 28] on button "[GEOGRAPHIC_DATA] (RMG) Close" at bounding box center [1004, 17] width 224 height 33
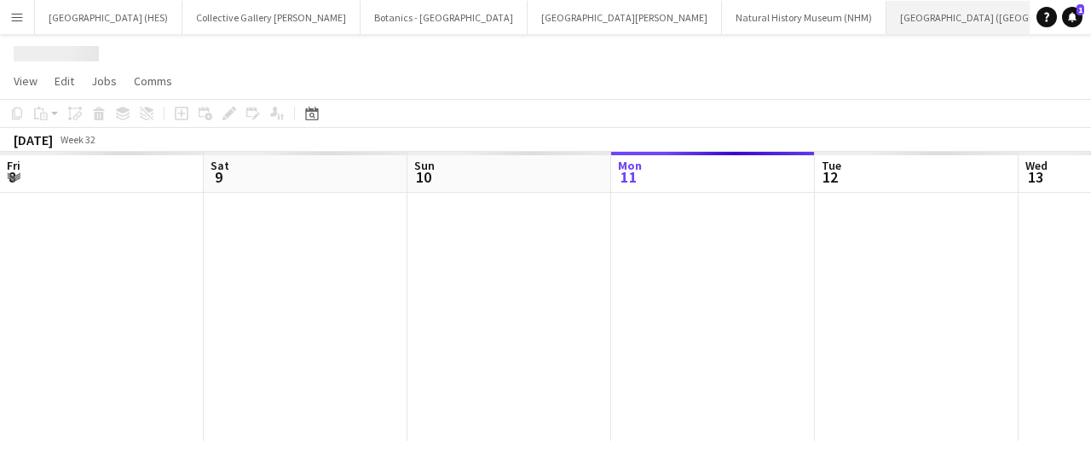
scroll to position [0, 408]
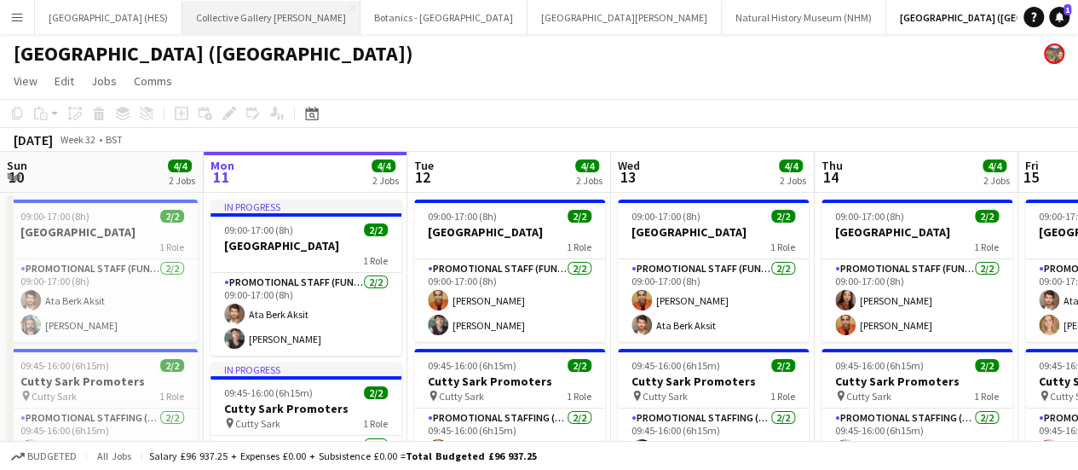
click at [250, 26] on button "Collective Gallery [PERSON_NAME][GEOGRAPHIC_DATA]" at bounding box center [271, 17] width 178 height 33
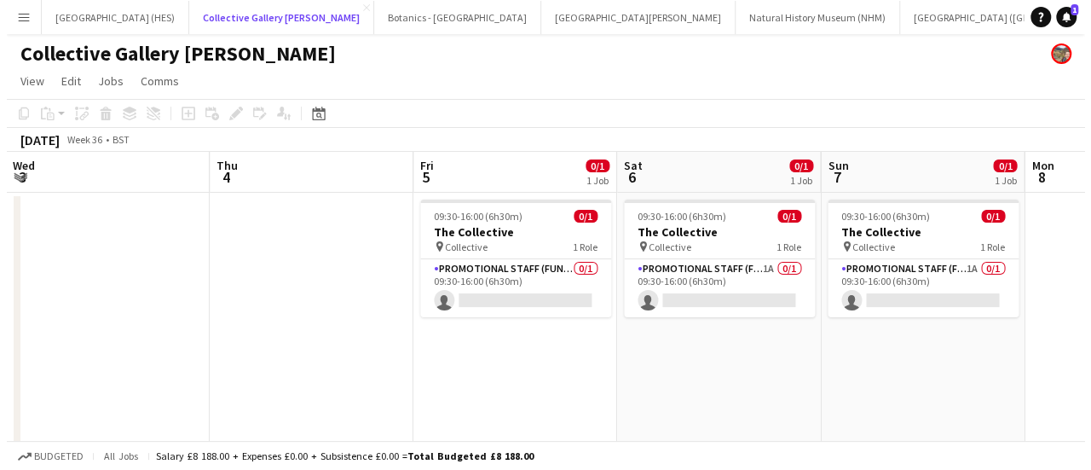
scroll to position [0, 821]
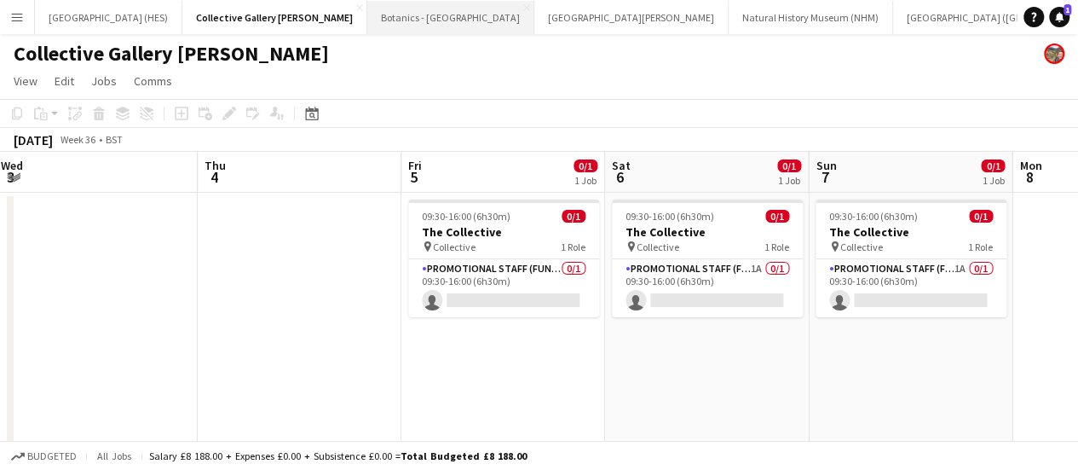
click at [367, 26] on button "Botanics - [GEOGRAPHIC_DATA] Close" at bounding box center [450, 17] width 167 height 33
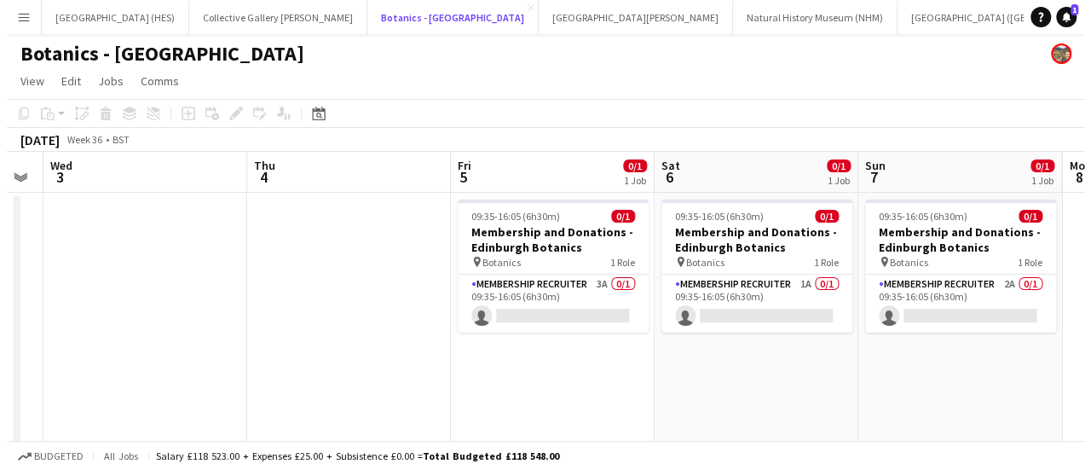
scroll to position [0, 610]
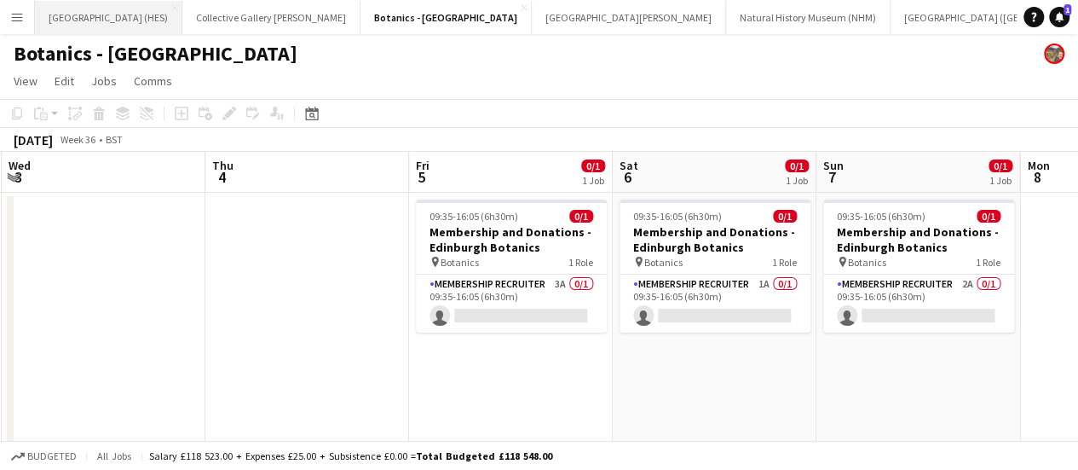
click at [97, 15] on button "[GEOGRAPHIC_DATA] (HES) Close" at bounding box center [108, 17] width 147 height 33
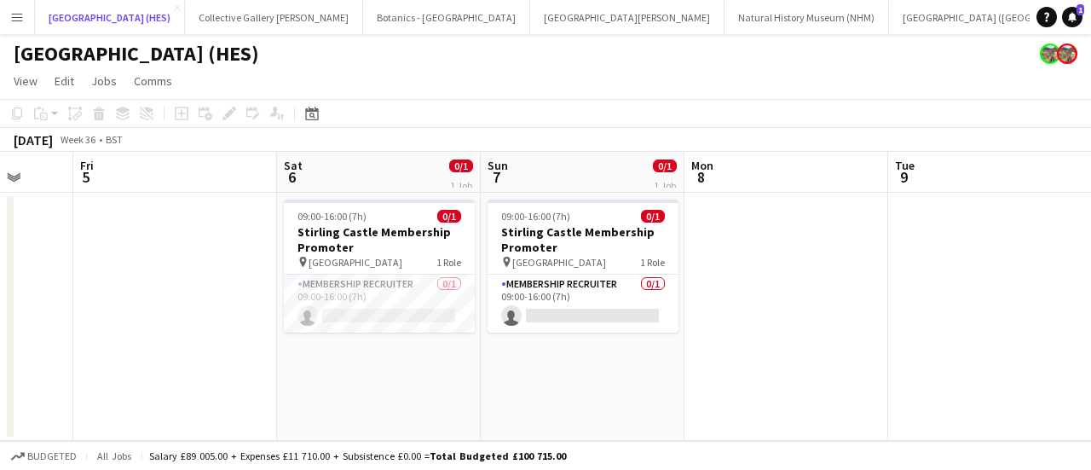
scroll to position [0, 749]
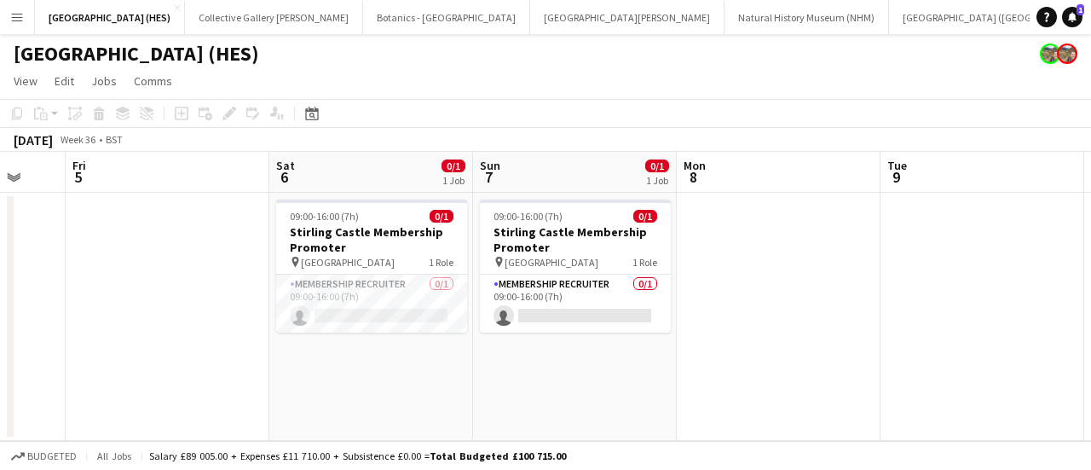
click at [717, 124] on app-toolbar "Copy Paste Paste Ctrl+V Paste with crew Ctrl+Shift+V Paste linked Job [GEOGRAPH…" at bounding box center [545, 113] width 1091 height 29
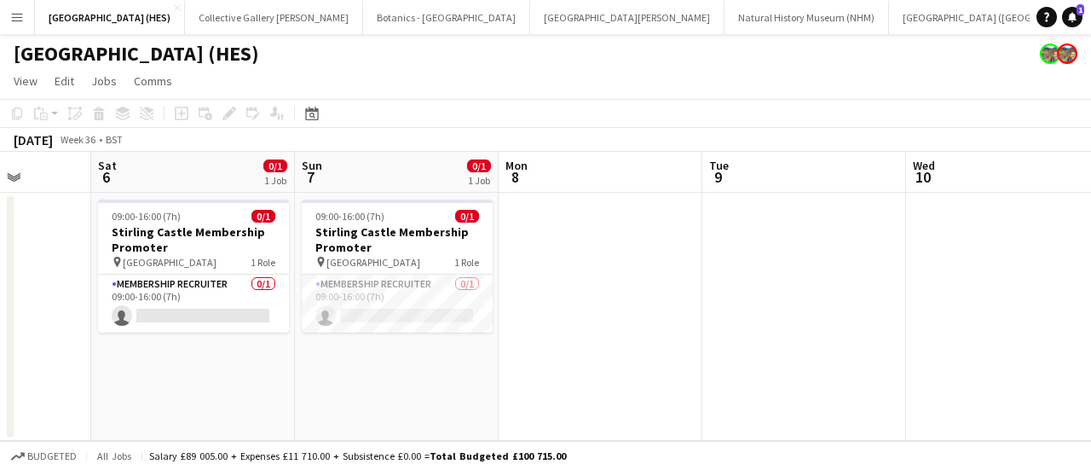
scroll to position [0, 517]
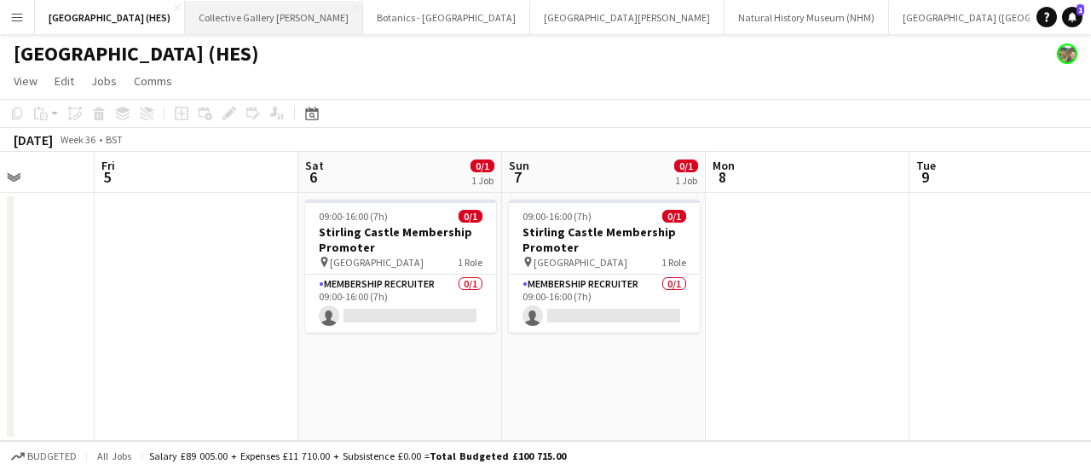
click at [199, 17] on button "Collective Gallery [PERSON_NAME][GEOGRAPHIC_DATA]" at bounding box center [274, 17] width 178 height 33
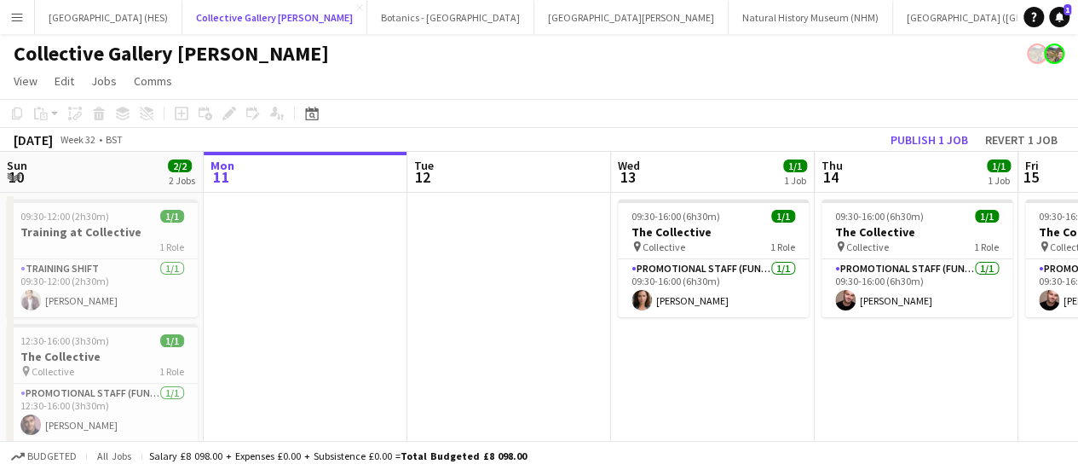
scroll to position [0, 452]
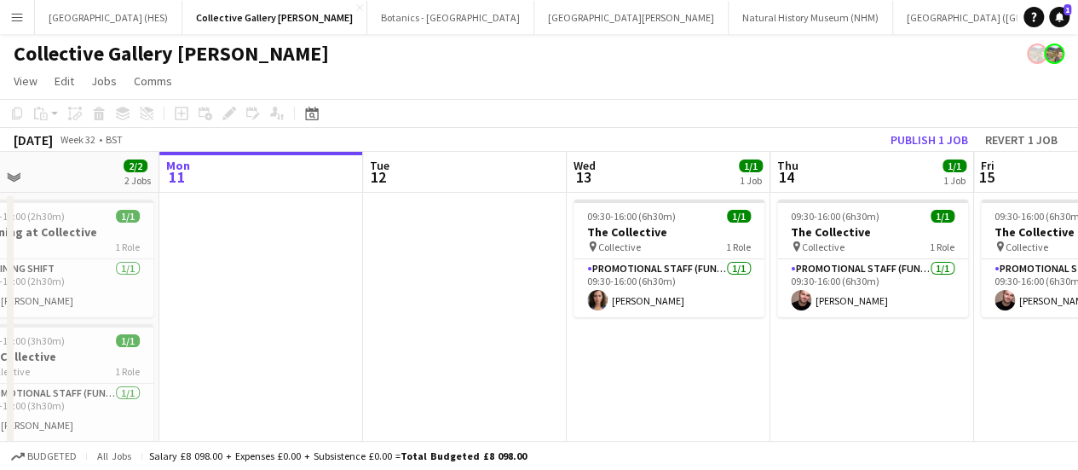
click at [585, 98] on app-page-menu "View Day view expanded Day view collapsed Month view Date picker Jump to [DATE]…" at bounding box center [539, 82] width 1078 height 32
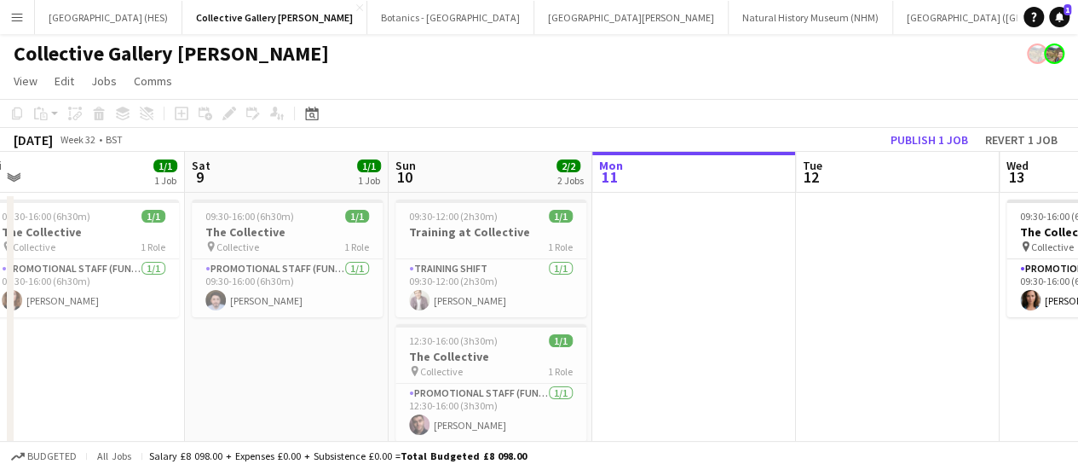
scroll to position [0, 414]
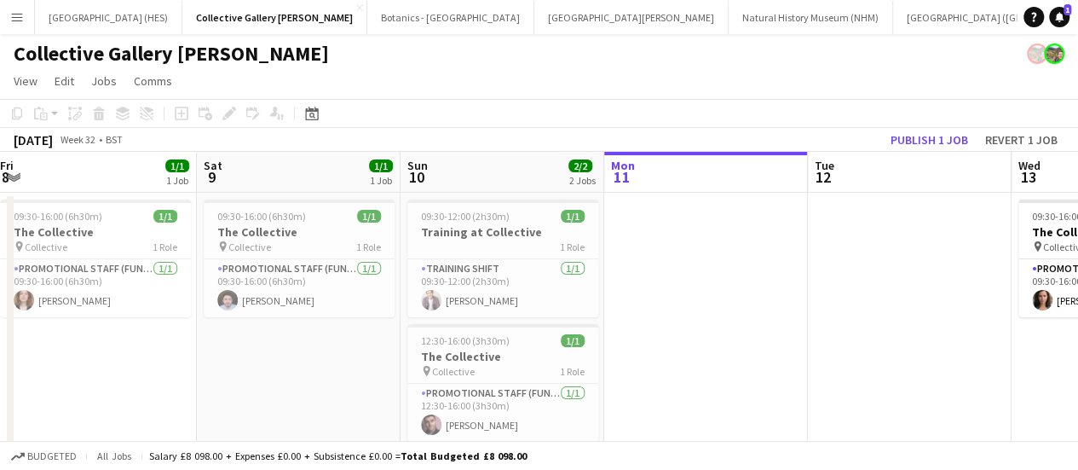
click at [439, 113] on app-toolbar "Copy Paste Paste Ctrl+V Paste with crew Ctrl+Shift+V Paste linked Job [GEOGRAPH…" at bounding box center [539, 113] width 1078 height 29
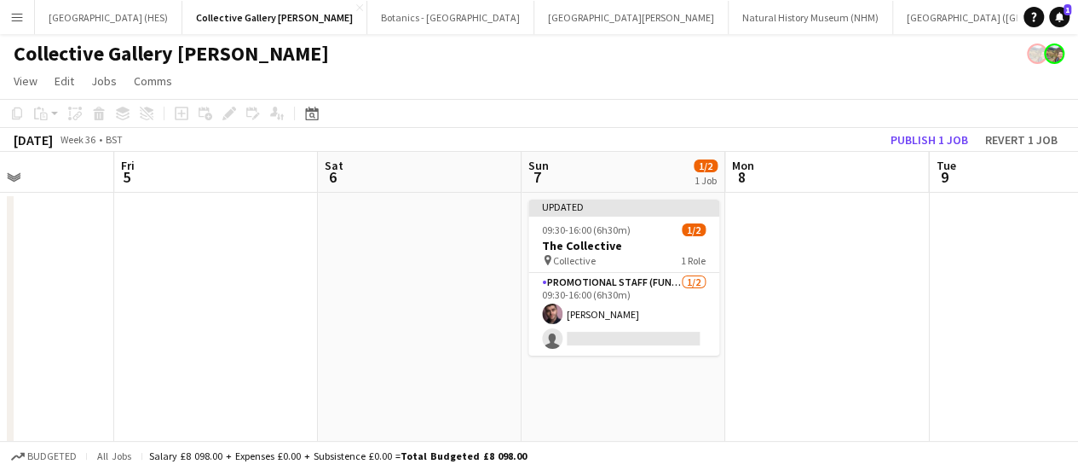
scroll to position [0, 715]
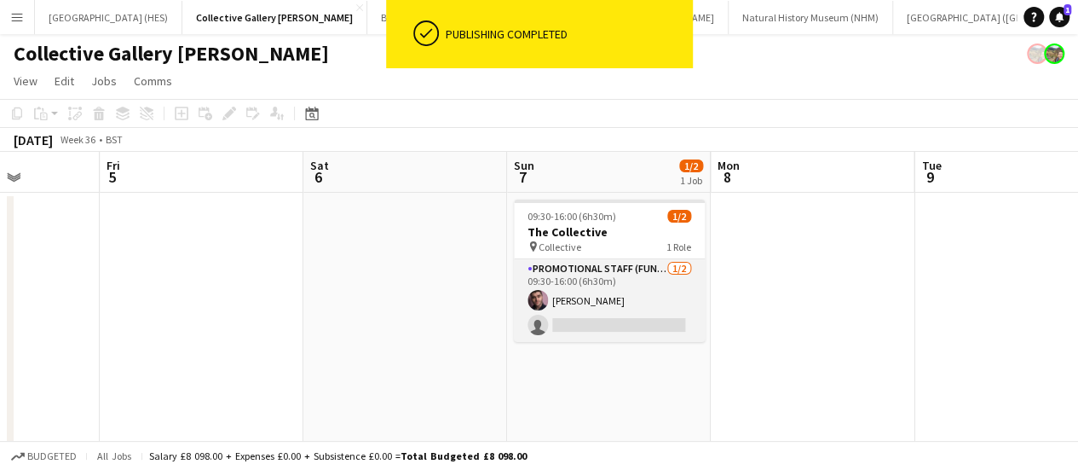
click at [630, 340] on app-card-role "Promotional Staff (Fundraiser) [DATE] 09:30-16:00 (6h30m) [PERSON_NAME] single-…" at bounding box center [609, 300] width 191 height 83
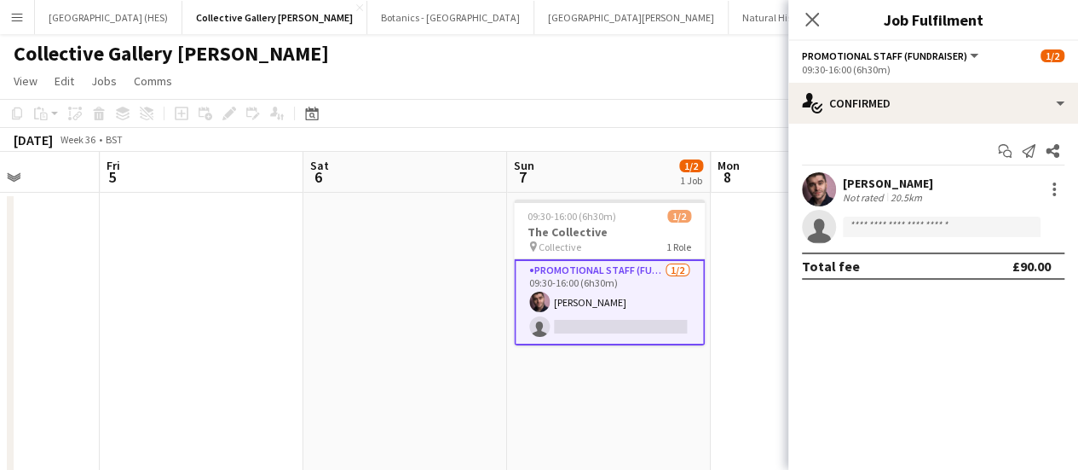
click at [660, 78] on app-page-menu "View Day view expanded Day view collapsed Month view Date picker Jump to [DATE]…" at bounding box center [539, 82] width 1078 height 32
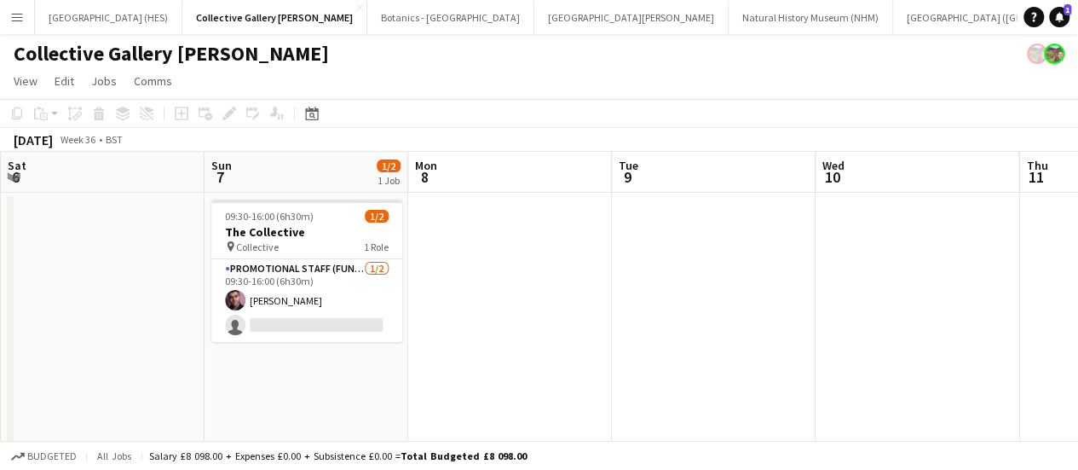
scroll to position [0, 611]
